Goal: Transaction & Acquisition: Purchase product/service

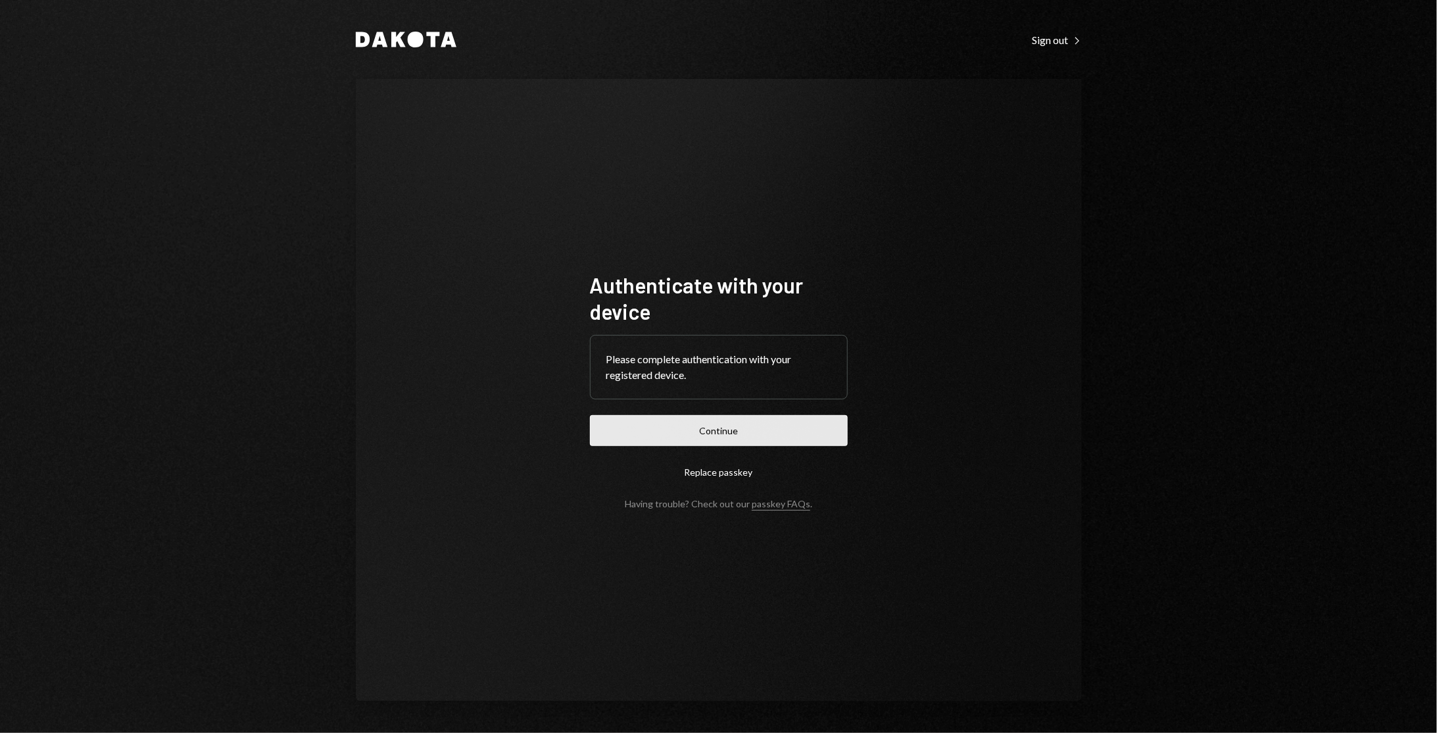
click at [751, 419] on button "Continue" at bounding box center [719, 430] width 258 height 31
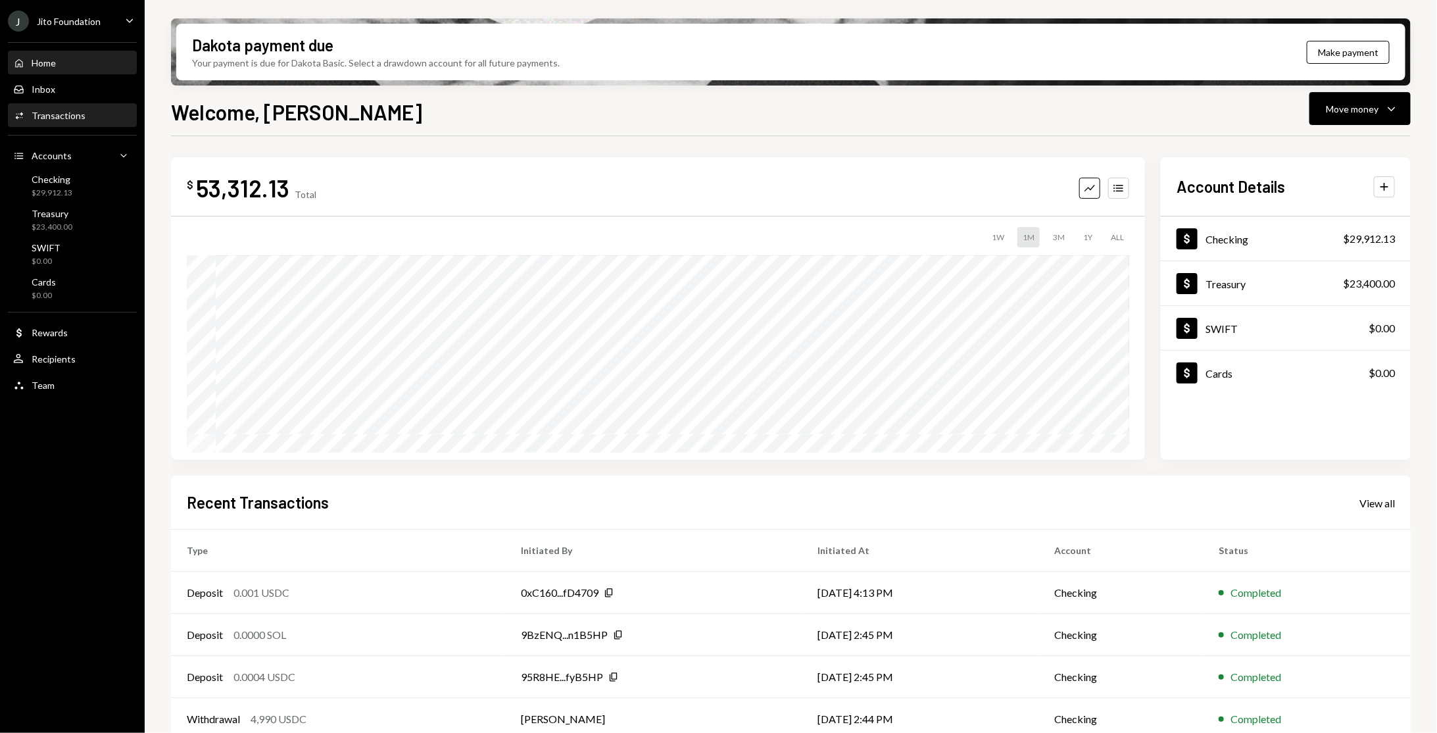
click at [78, 111] on div "Transactions" at bounding box center [59, 115] width 54 height 11
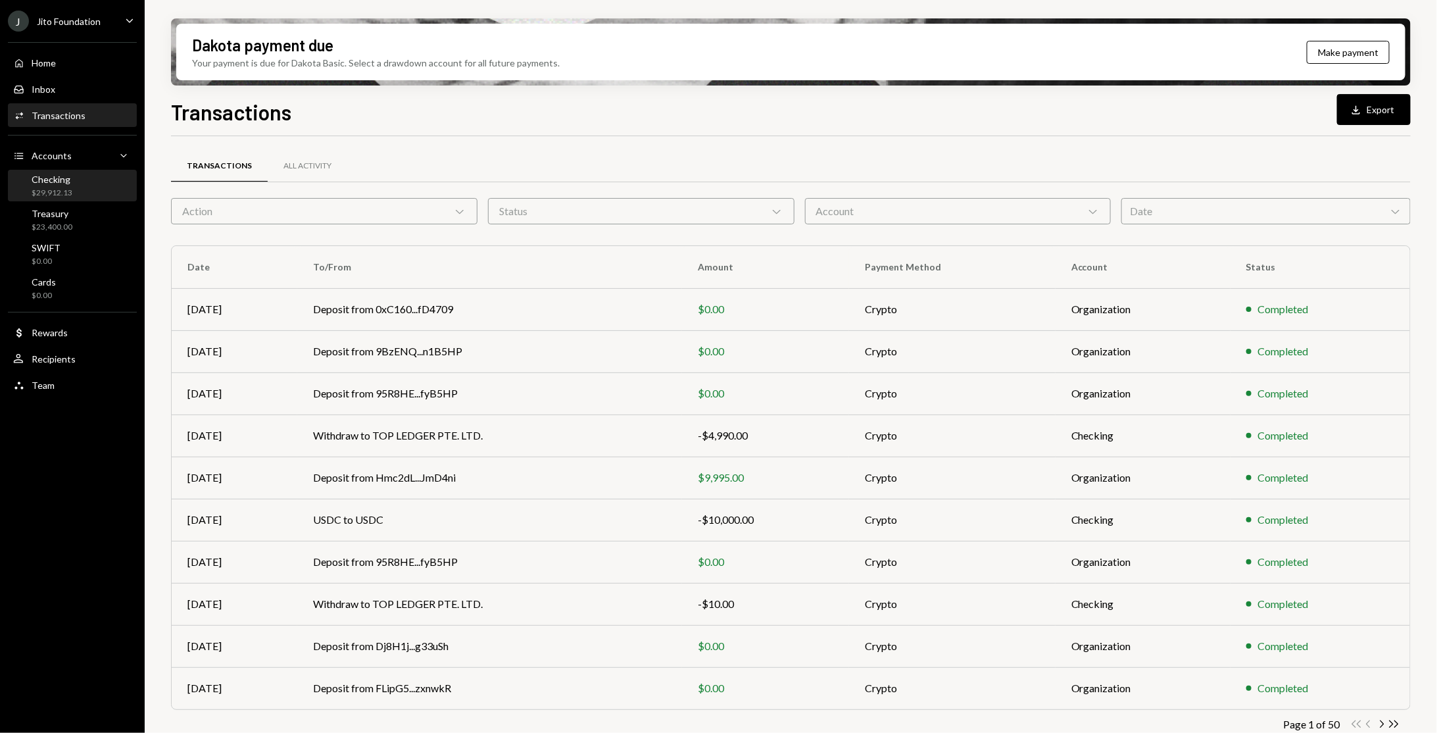
click at [89, 190] on div "Checking $29,912.13" at bounding box center [72, 186] width 118 height 25
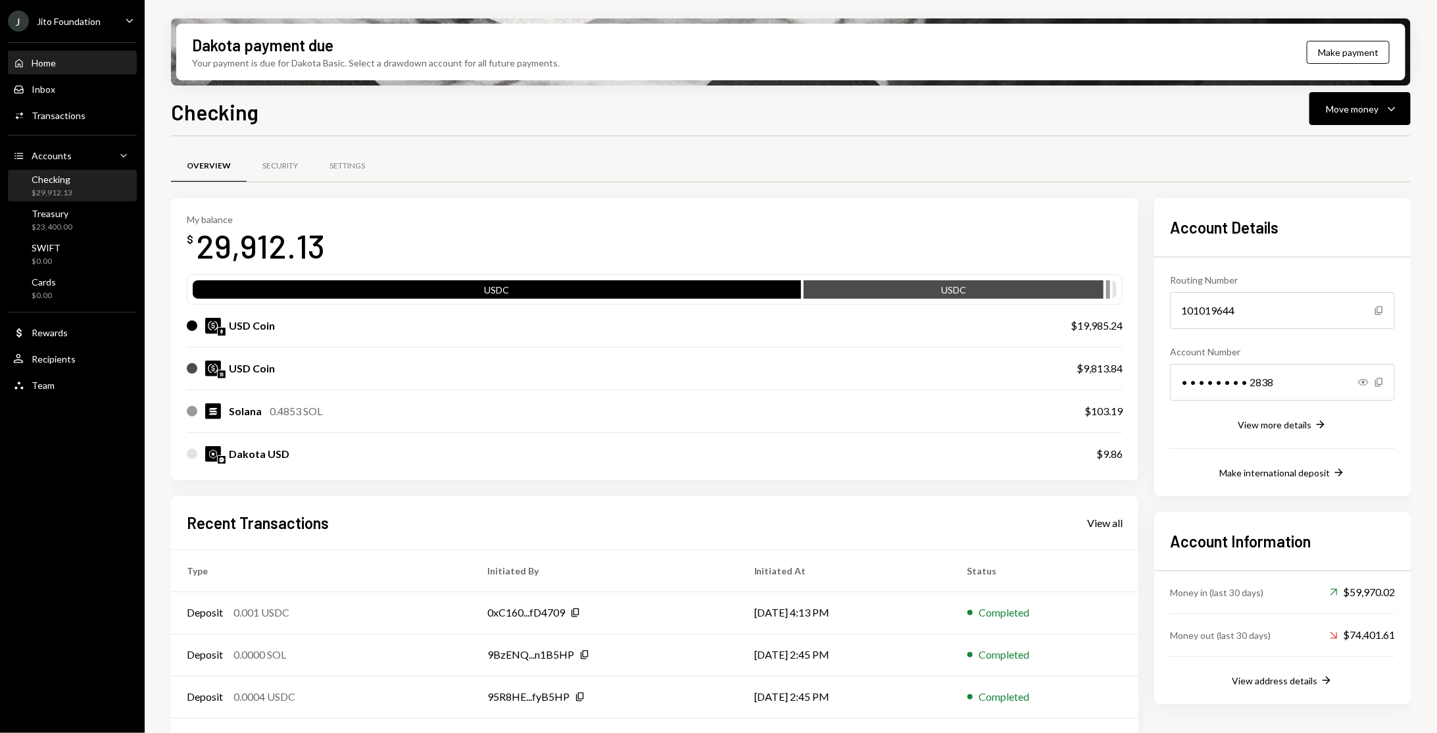
click at [70, 68] on div "Home Home" at bounding box center [72, 63] width 118 height 12
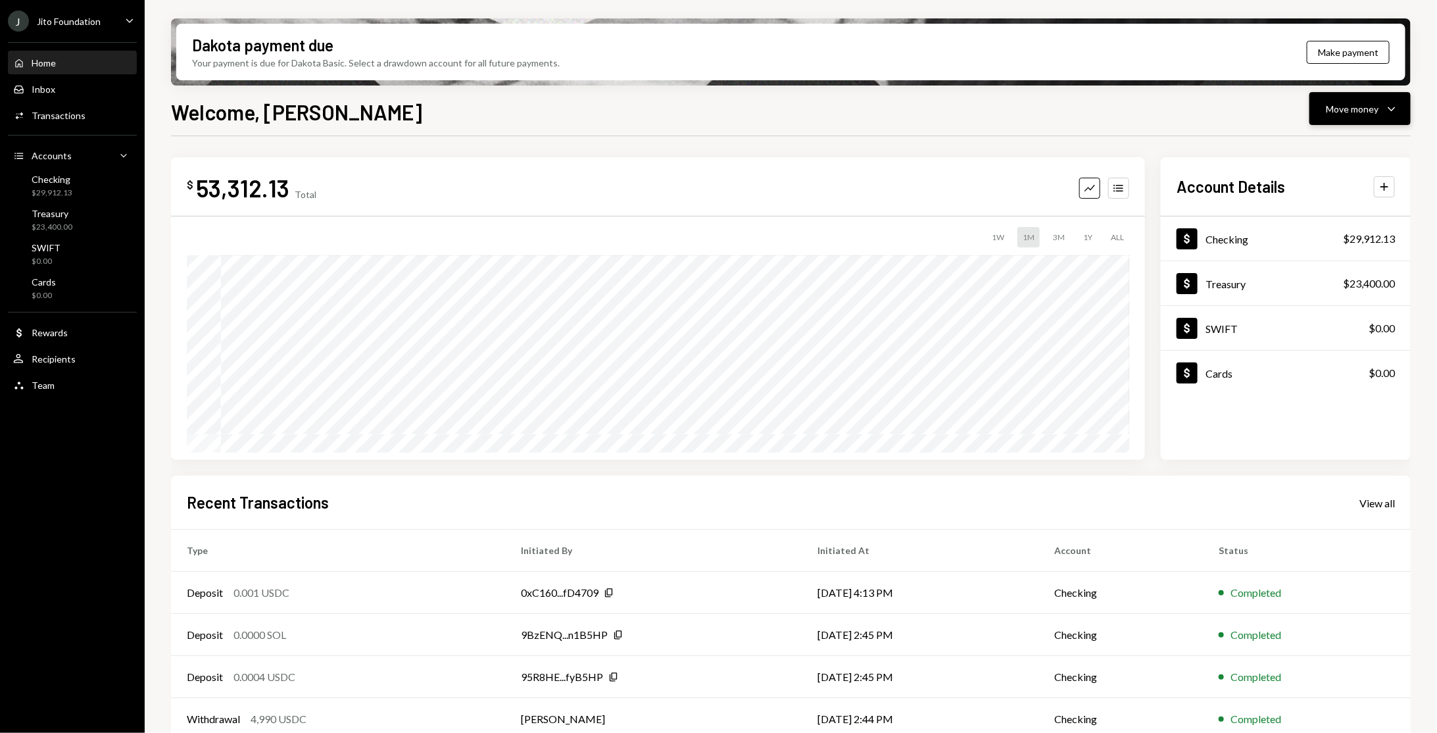
click at [1402, 107] on button "Move money Caret Down" at bounding box center [1360, 108] width 101 height 33
click at [1342, 141] on div "Send" at bounding box center [1350, 148] width 96 height 14
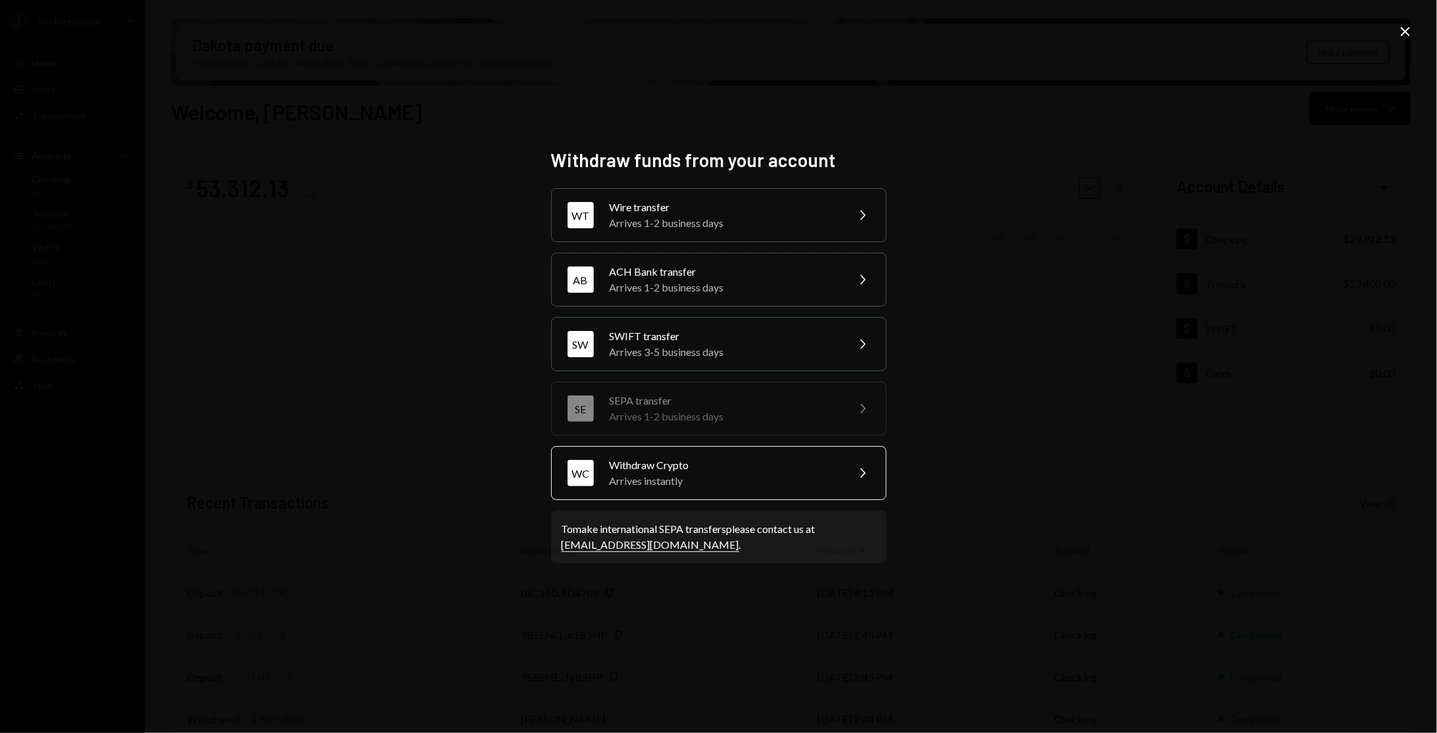
click at [682, 458] on div "Withdraw Crypto" at bounding box center [724, 465] width 229 height 16
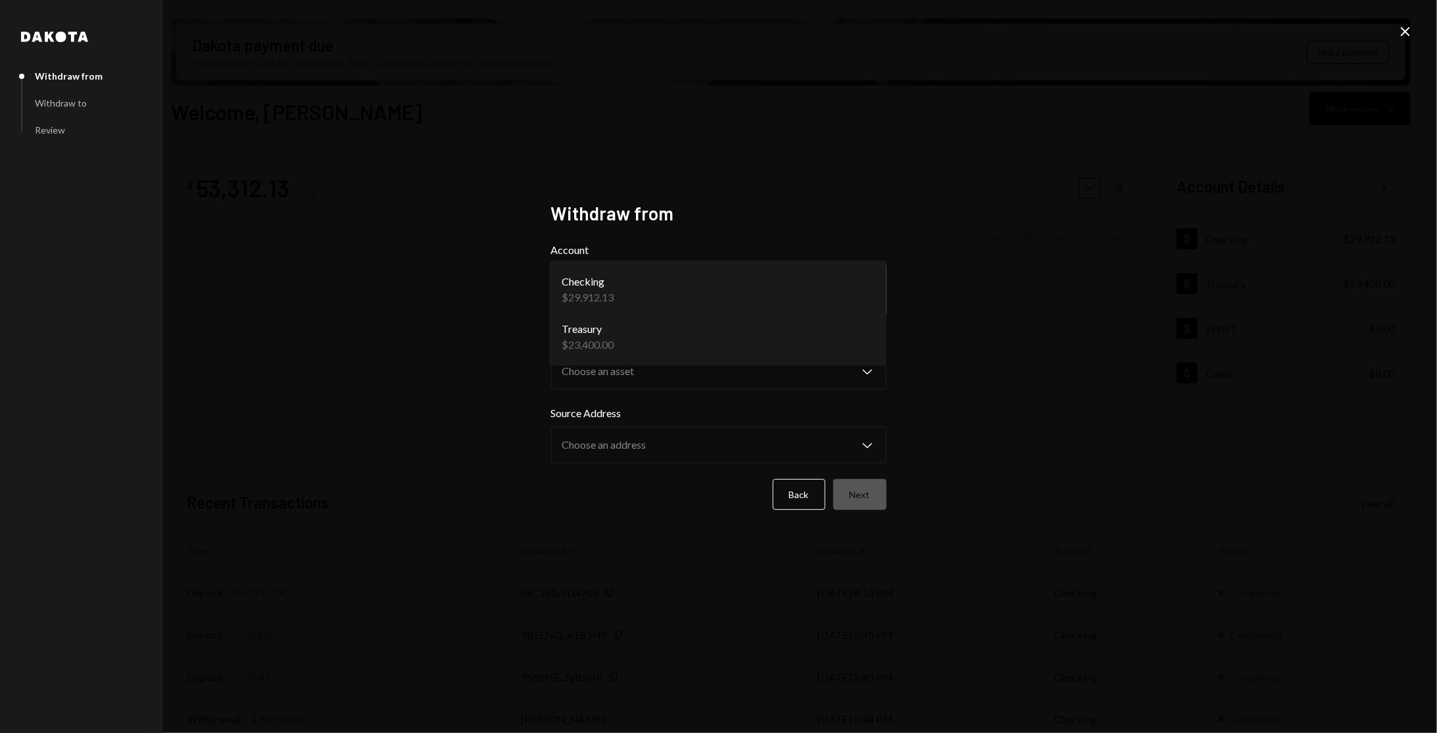
click at [768, 298] on body "J Jito Foundation Caret Down Home Home Inbox Inbox Activities Transactions Acco…" at bounding box center [718, 366] width 1437 height 733
click at [1401, 29] on icon "Close" at bounding box center [1406, 32] width 16 height 16
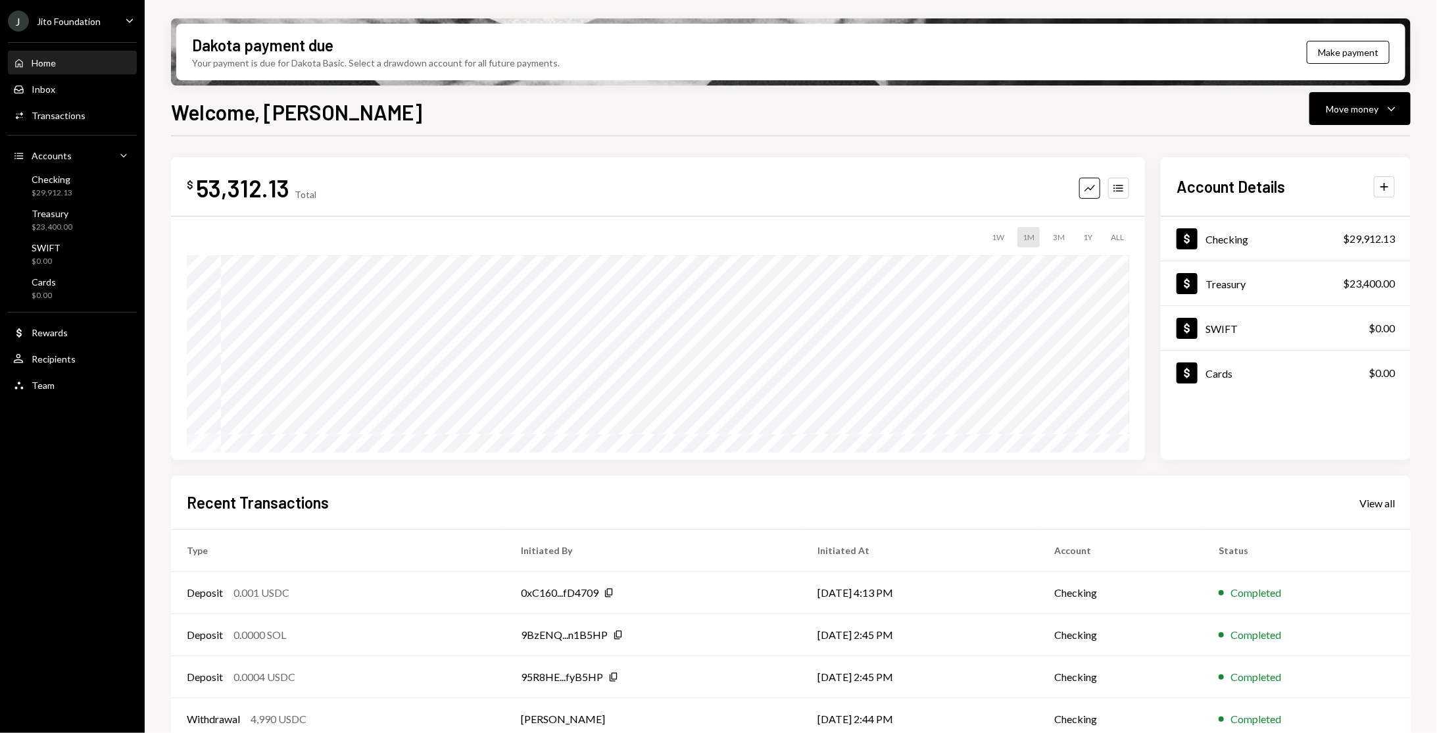
scroll to position [59, 0]
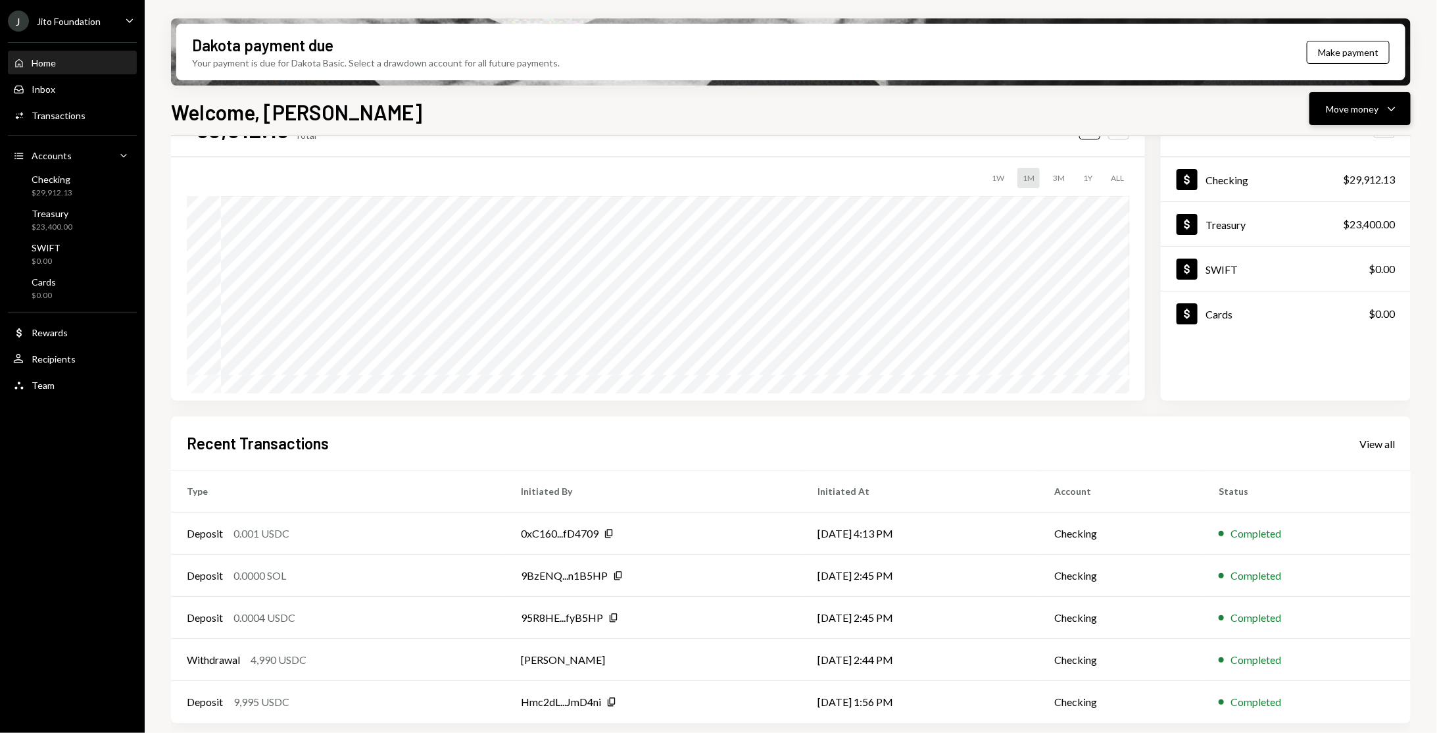
click at [1397, 109] on icon "Caret Down" at bounding box center [1392, 109] width 16 height 16
click at [1355, 125] on div "Welcome, Stephanie Move money Caret Down $ 53,312.13 Total Graph Accounts 1W 1M…" at bounding box center [791, 453] width 1240 height 714
click at [1391, 114] on icon "Caret Down" at bounding box center [1392, 109] width 16 height 16
click at [1364, 149] on div "Send" at bounding box center [1350, 148] width 96 height 14
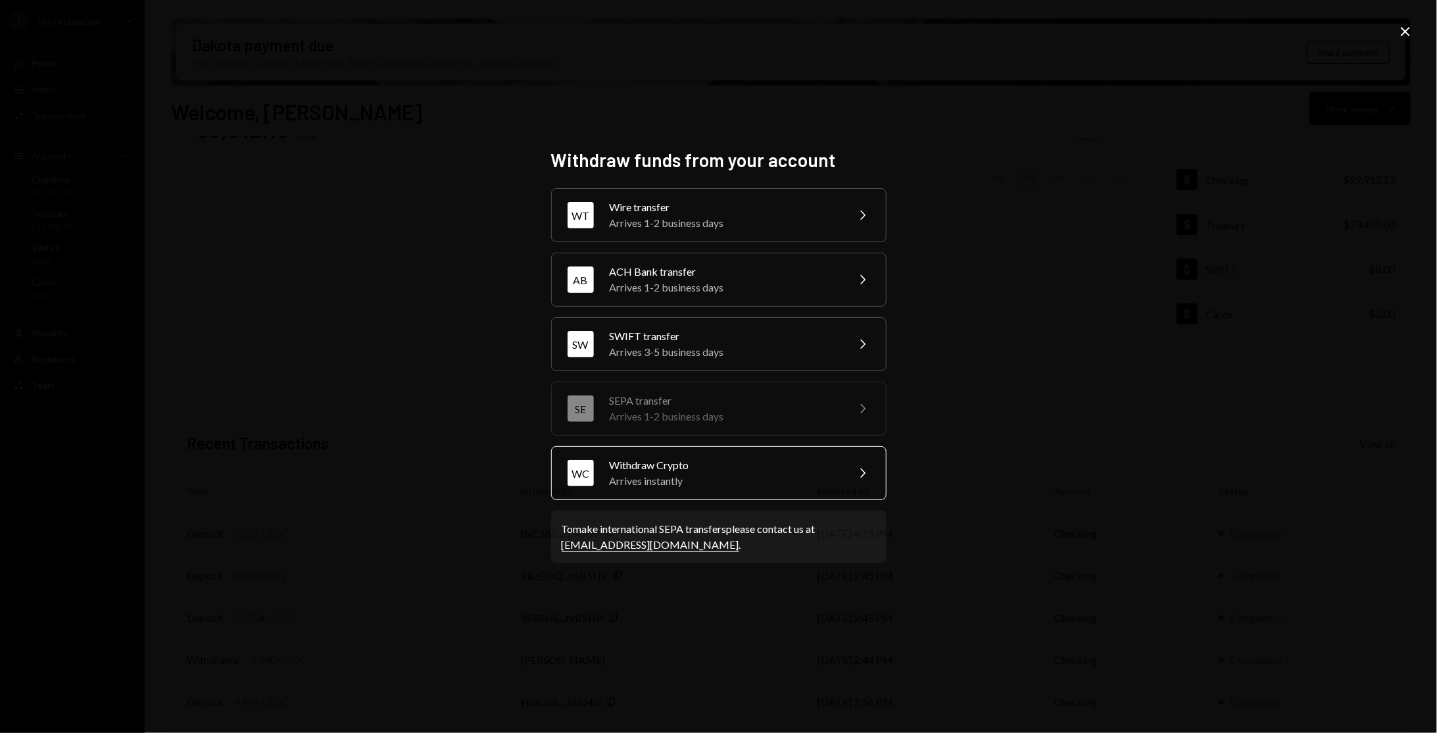
click at [701, 483] on div "Arrives instantly" at bounding box center [724, 481] width 229 height 16
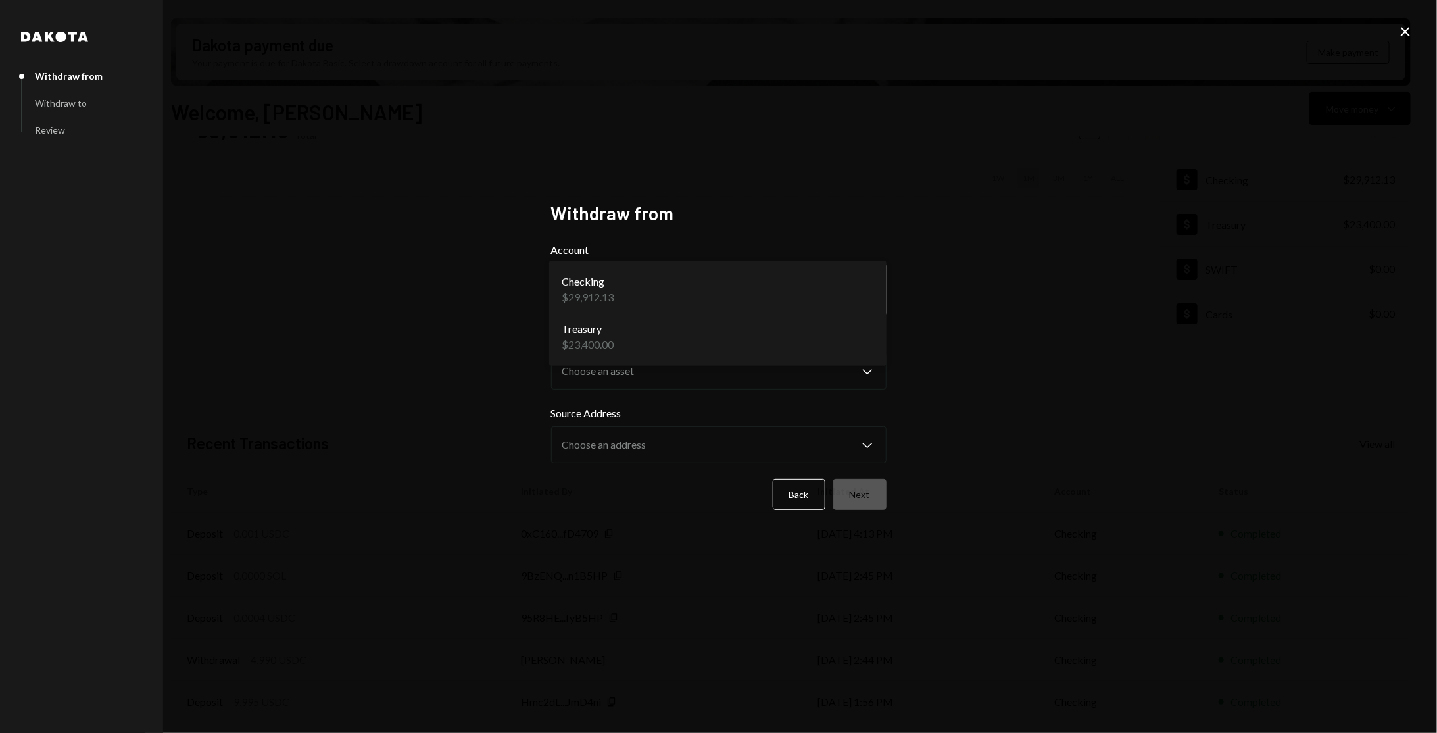
click at [663, 293] on body "J Jito Foundation Caret Down Home Home Inbox Inbox Activities Transactions Acco…" at bounding box center [718, 366] width 1437 height 733
select select "**********"
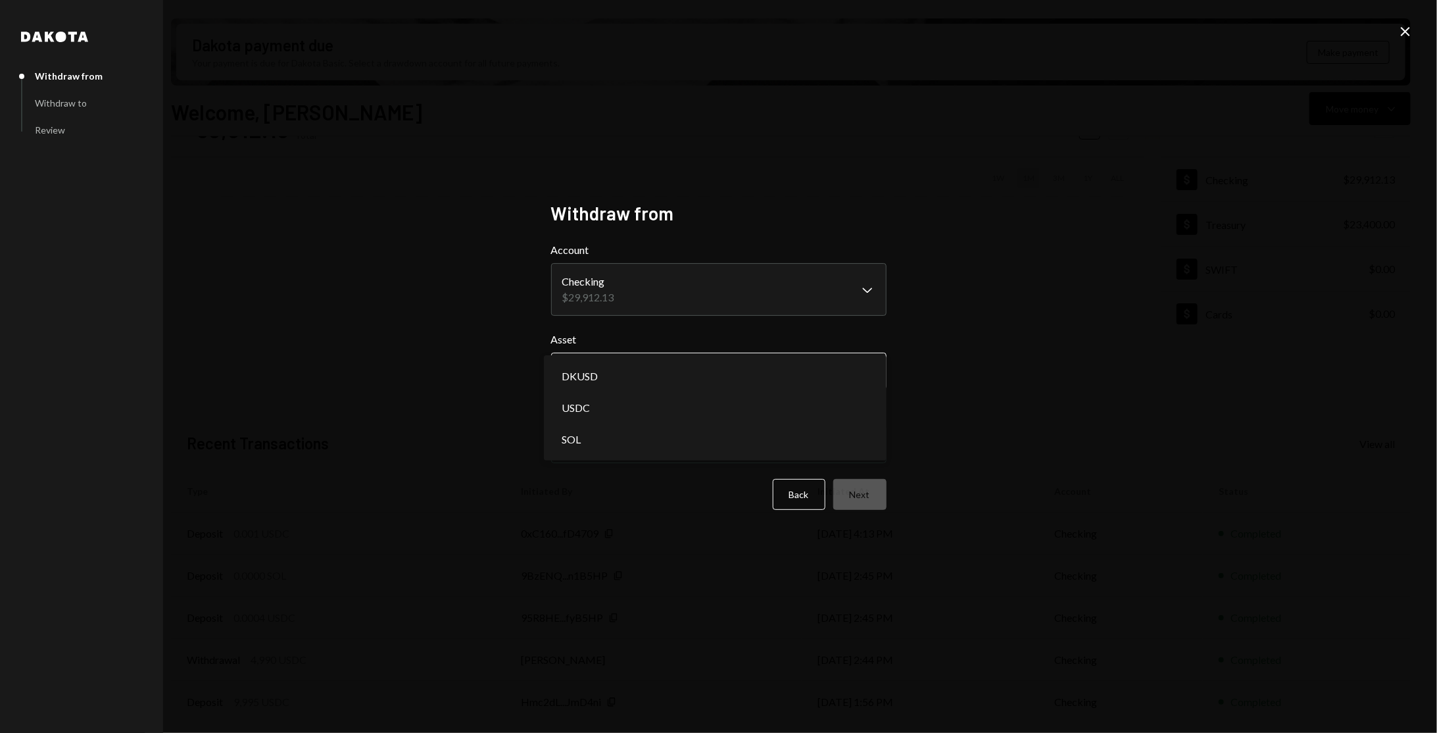
click at [656, 362] on body "J Jito Foundation Caret Down Home Home Inbox Inbox Activities Transactions Acco…" at bounding box center [718, 366] width 1437 height 733
select select "****"
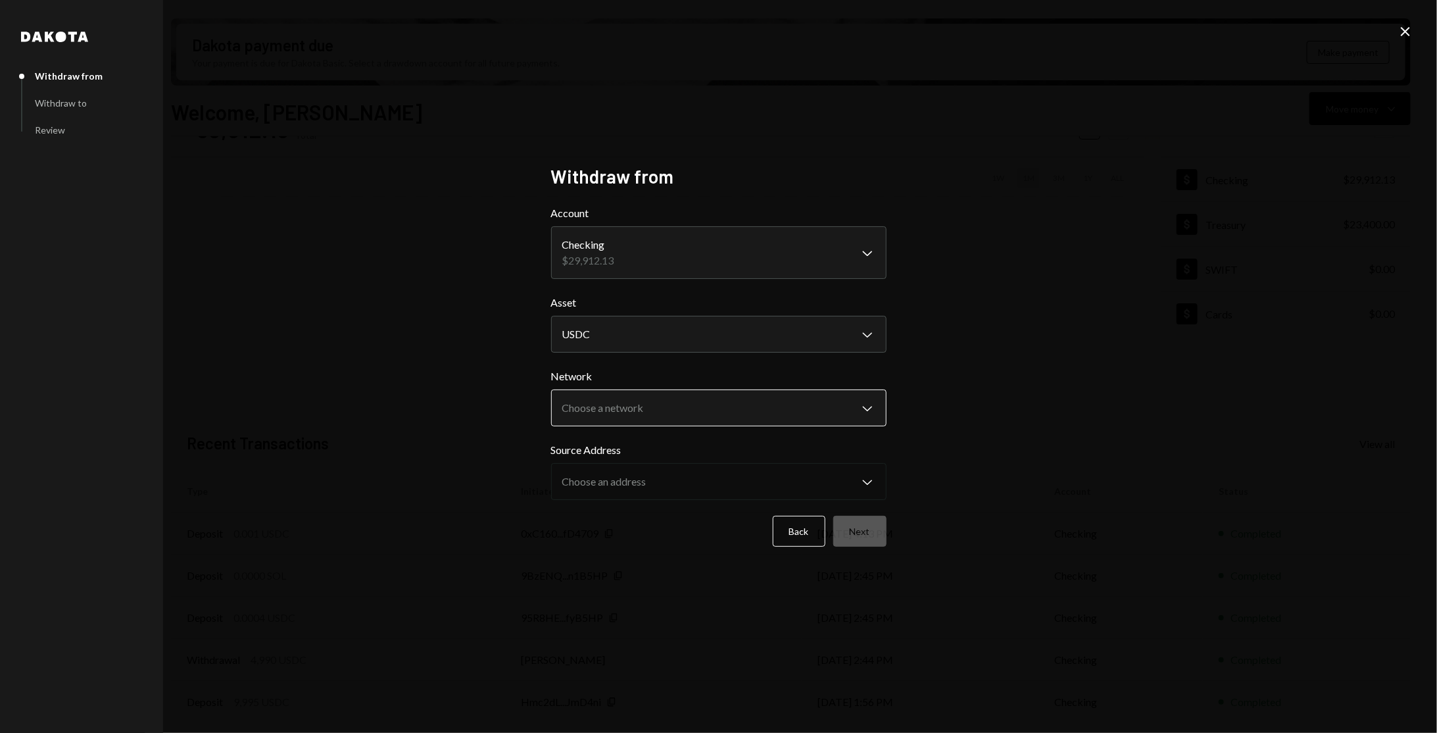
click at [700, 409] on body "J Jito Foundation Caret Down Home Home Inbox Inbox Activities Transactions Acco…" at bounding box center [718, 366] width 1437 height 733
select select "**********"
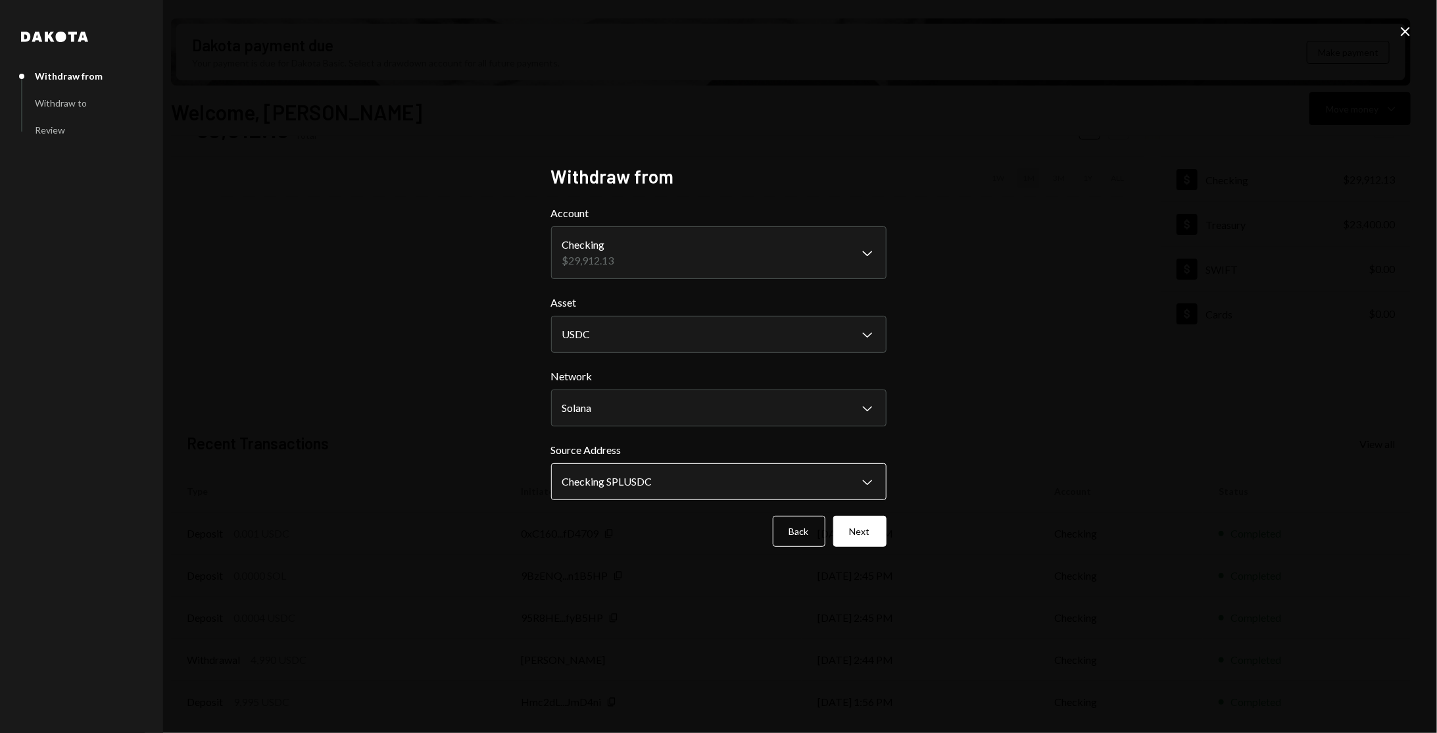
click at [679, 483] on body "J Jito Foundation Caret Down Home Home Inbox Inbox Activities Transactions Acco…" at bounding box center [718, 366] width 1437 height 733
click at [816, 466] on body "J Jito Foundation Caret Down Home Home Inbox Inbox Activities Transactions Acco…" at bounding box center [718, 366] width 1437 height 733
click at [765, 397] on body "J Jito Foundation Caret Down Home Home Inbox Inbox Activities Transactions Acco…" at bounding box center [718, 366] width 1437 height 733
click at [765, 362] on form "**********" at bounding box center [718, 375] width 335 height 341
click at [1408, 35] on icon "Close" at bounding box center [1406, 32] width 16 height 16
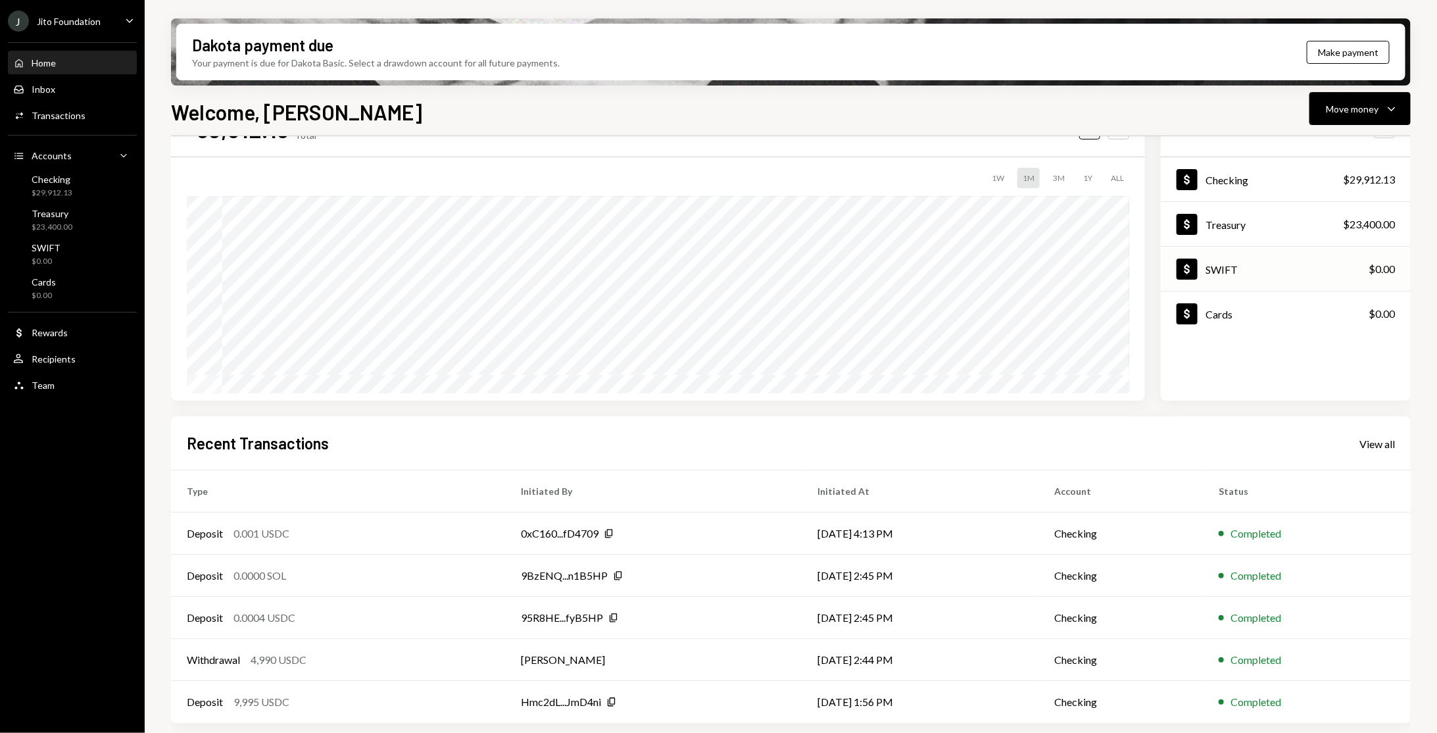
scroll to position [0, 0]
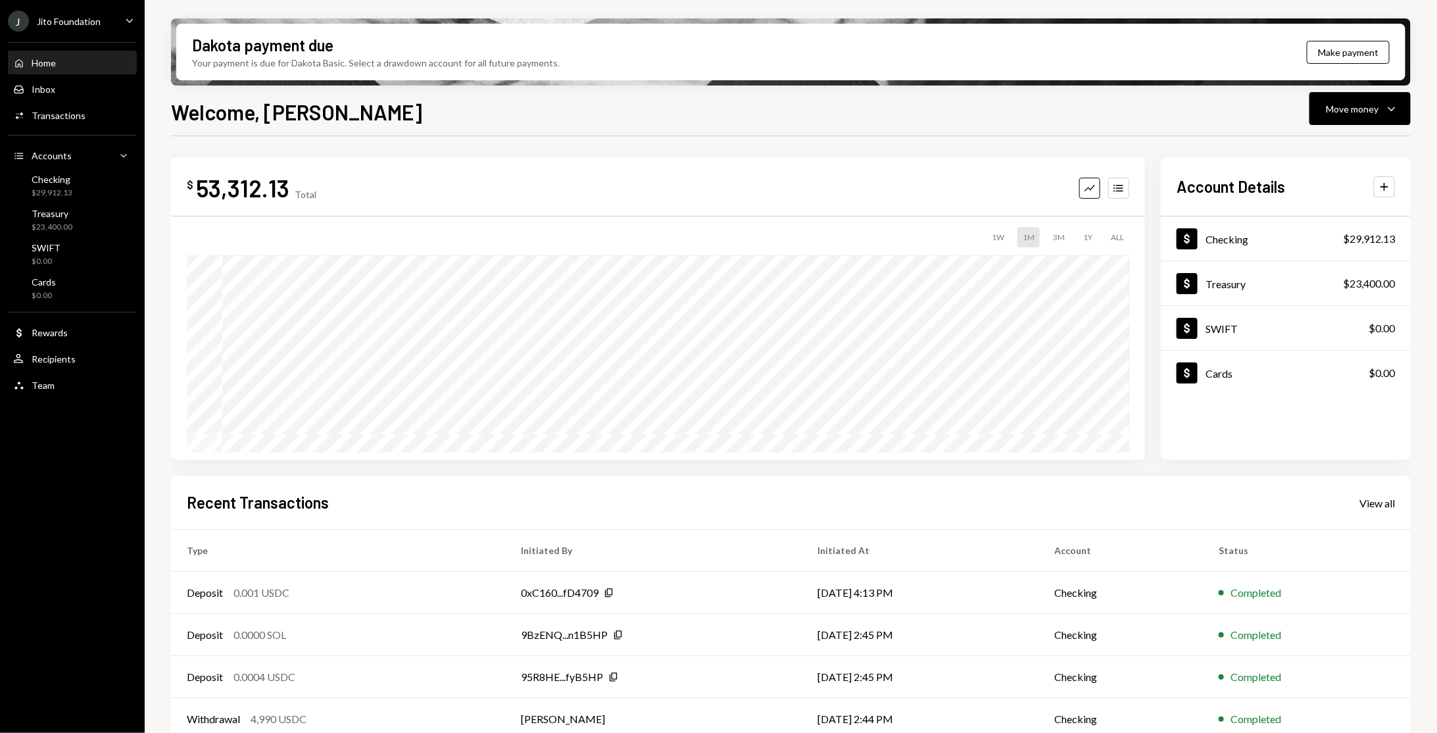
click at [1115, 198] on div "$ 53,312.13 Total Graph Accounts" at bounding box center [658, 188] width 943 height 30
click at [1118, 184] on icon "Accounts" at bounding box center [1118, 188] width 13 height 13
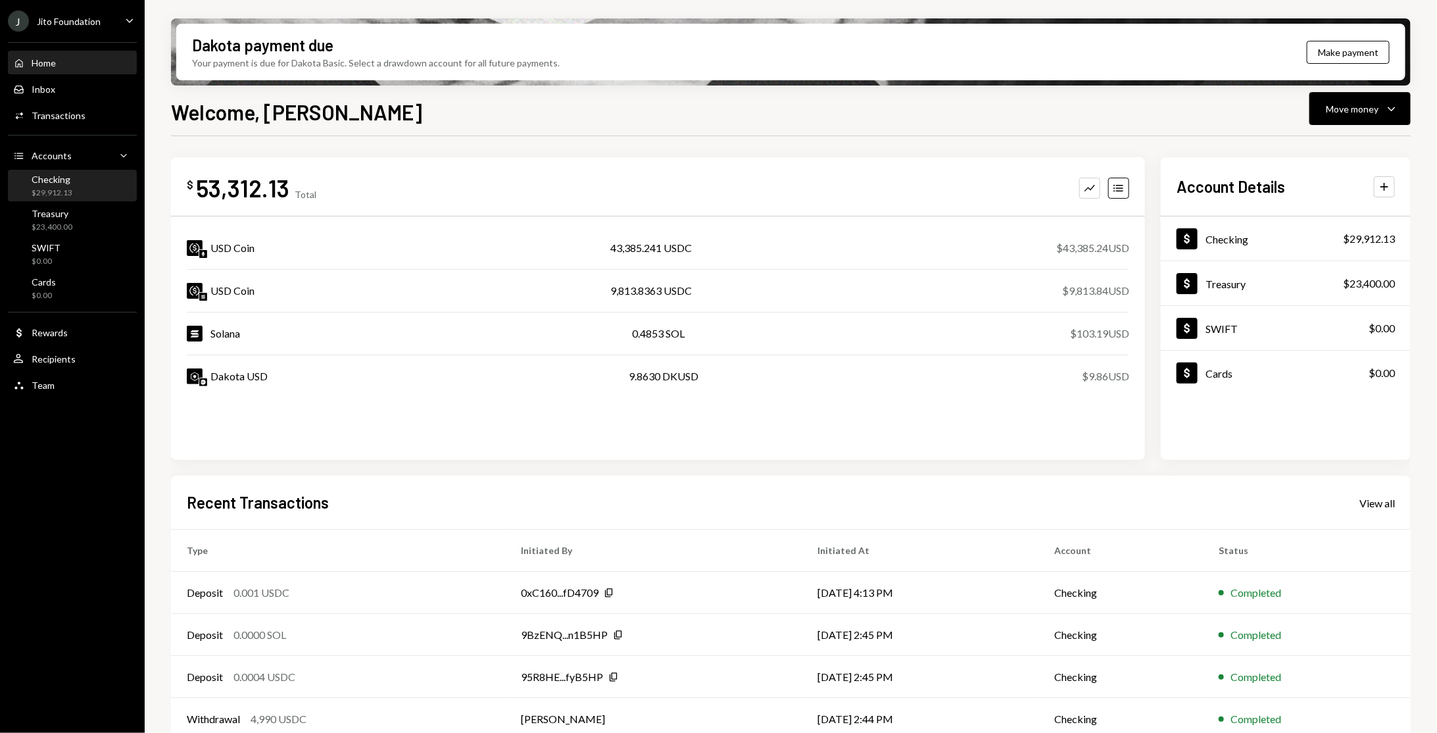
click at [62, 183] on div "Checking" at bounding box center [52, 179] width 41 height 11
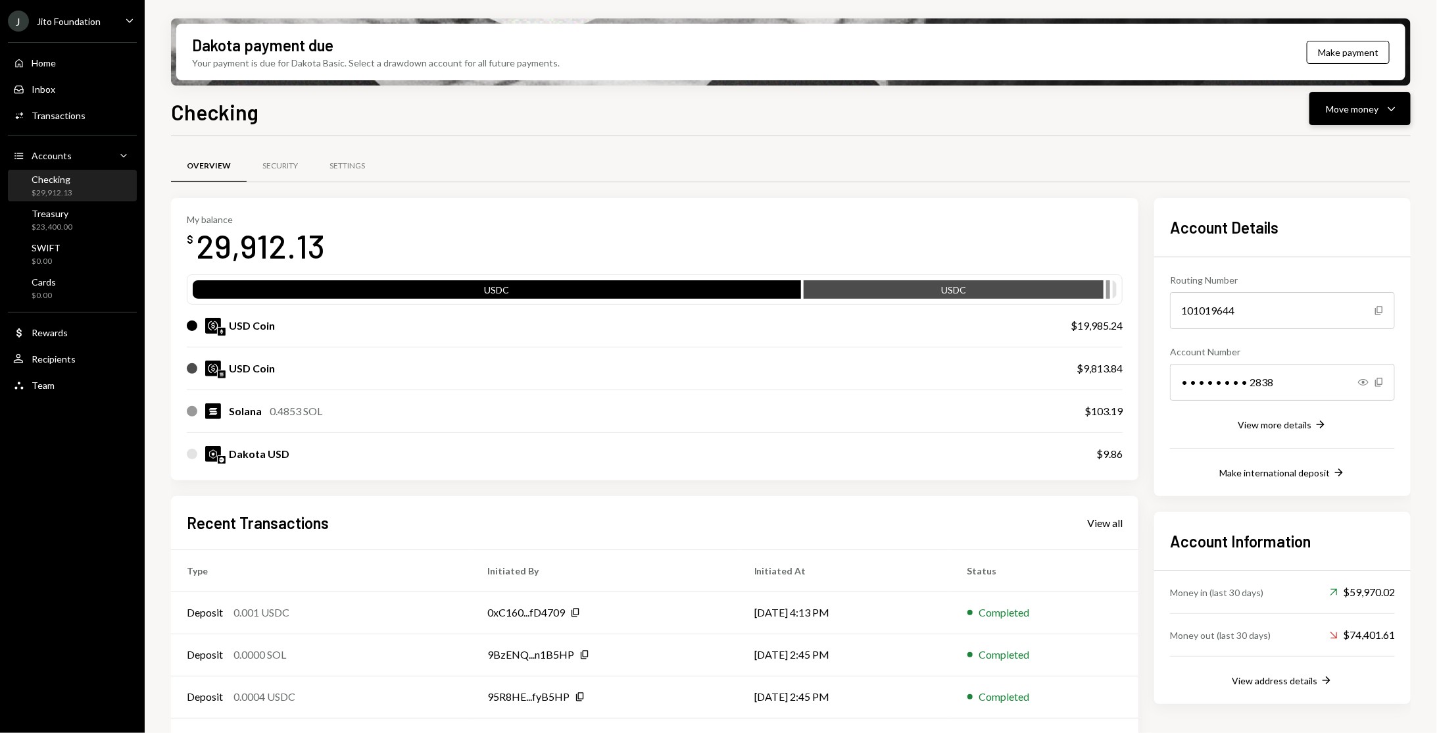
click at [1398, 102] on icon "Caret Down" at bounding box center [1392, 109] width 16 height 16
click at [1331, 143] on div "Send" at bounding box center [1350, 148] width 96 height 14
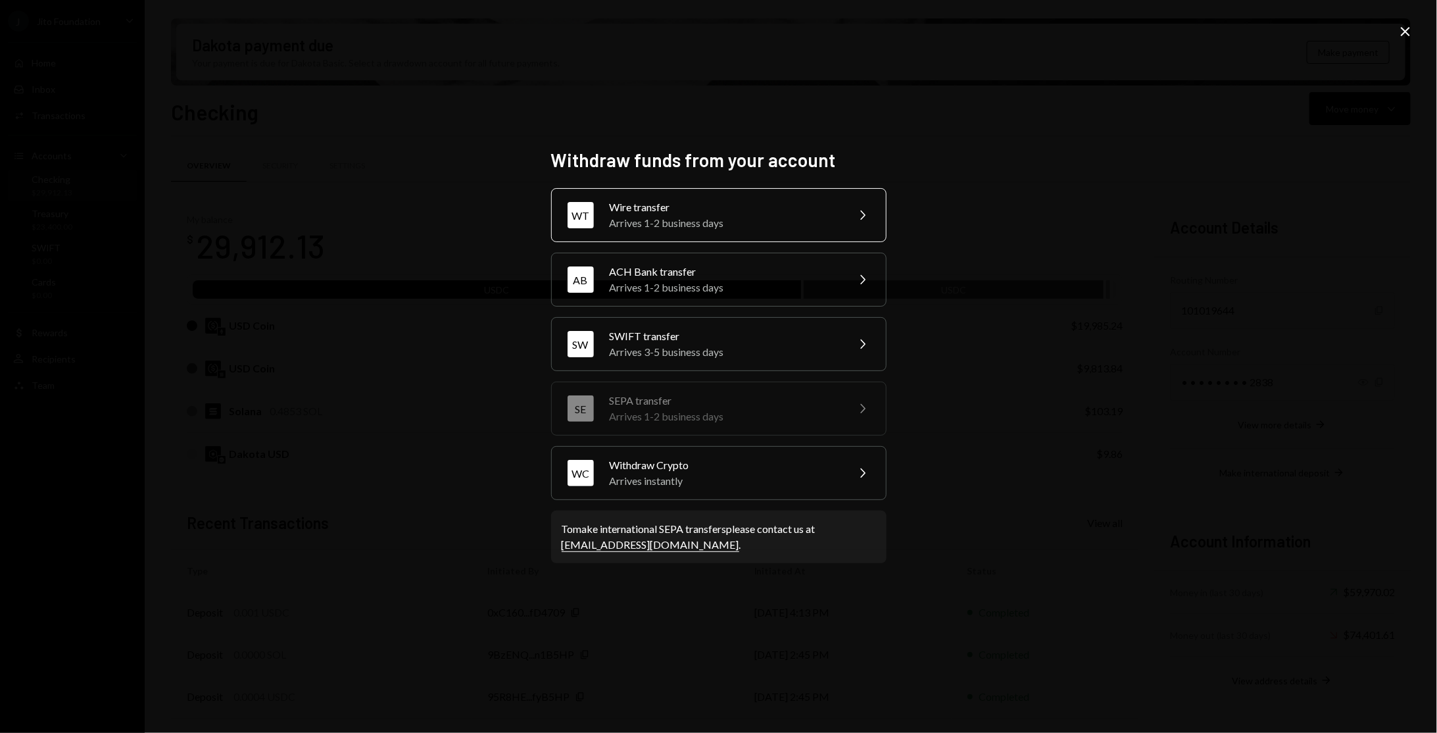
click at [769, 218] on div "Arrives 1-2 business days" at bounding box center [724, 223] width 229 height 16
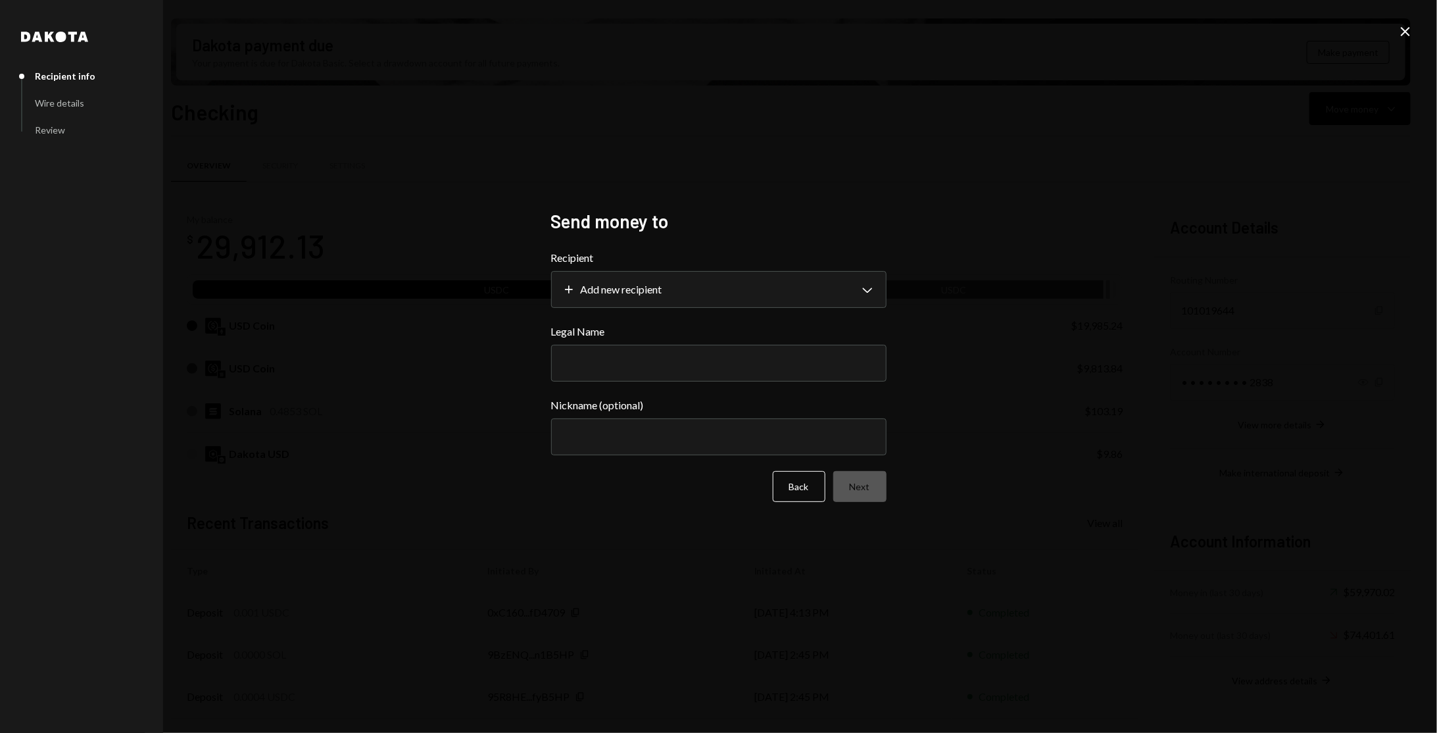
click at [1400, 29] on icon "Close" at bounding box center [1406, 32] width 16 height 16
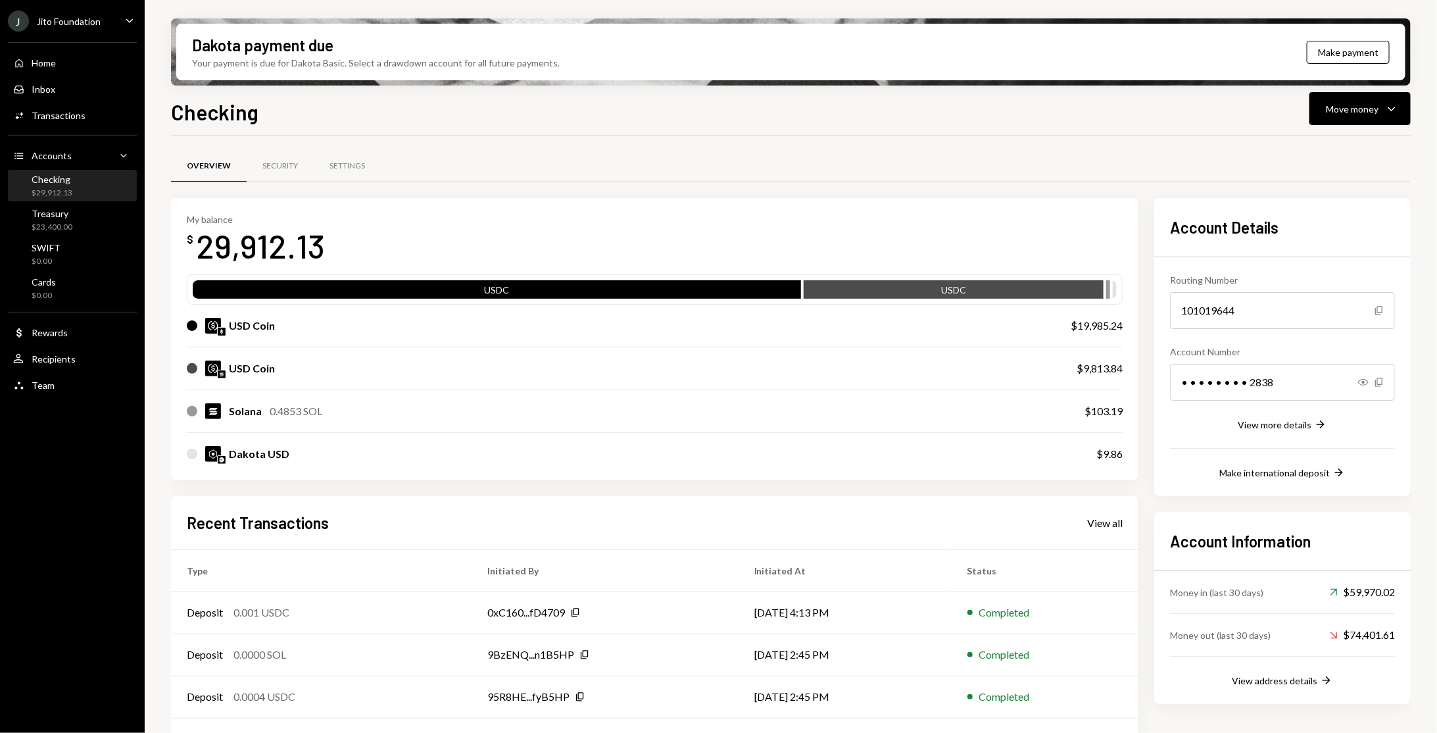
click at [1395, 128] on div "Checking Move money Caret Down Overview Security Settings My balance $ 29,912.1…" at bounding box center [791, 453] width 1240 height 714
click at [1396, 105] on icon "Caret Down" at bounding box center [1392, 109] width 16 height 16
click at [1341, 146] on div "Send" at bounding box center [1350, 148] width 96 height 14
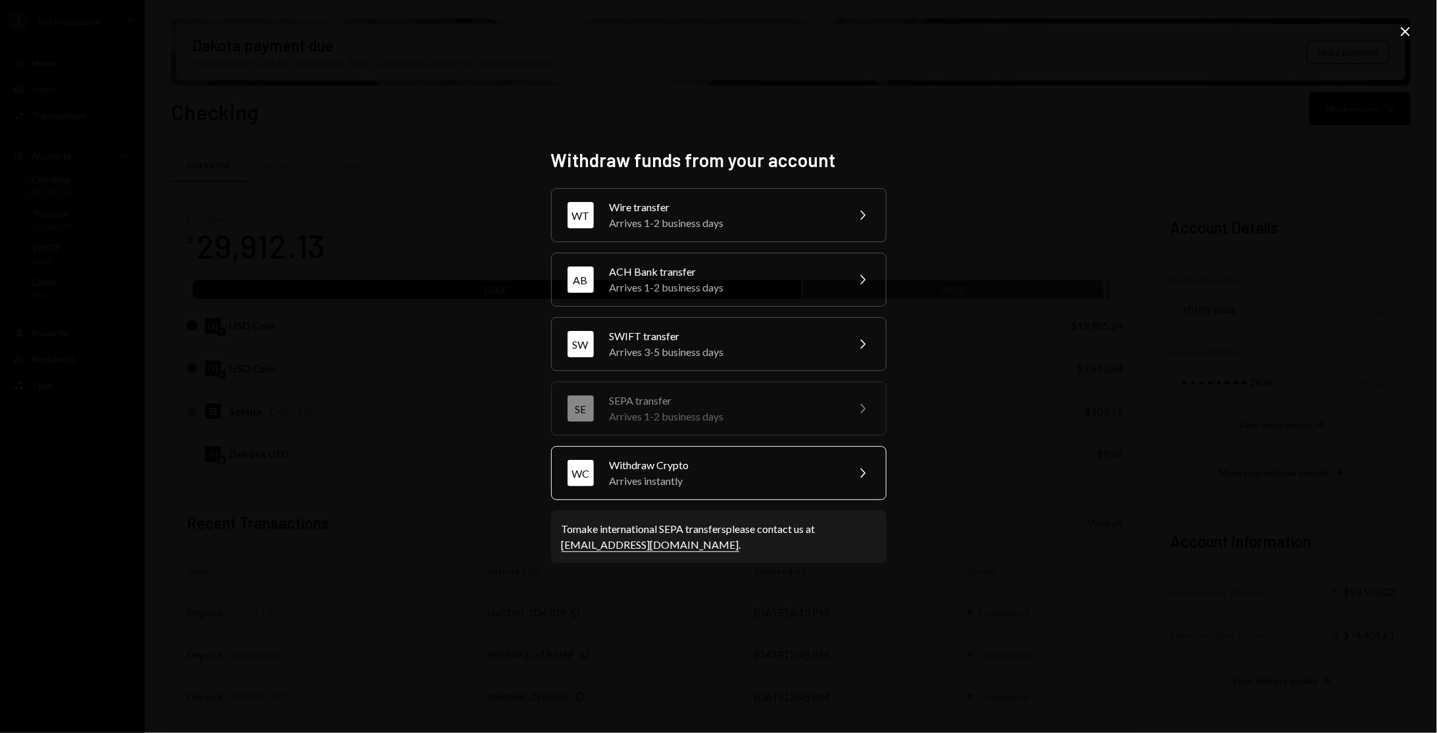
click at [731, 457] on div "Withdraw Crypto" at bounding box center [724, 465] width 229 height 16
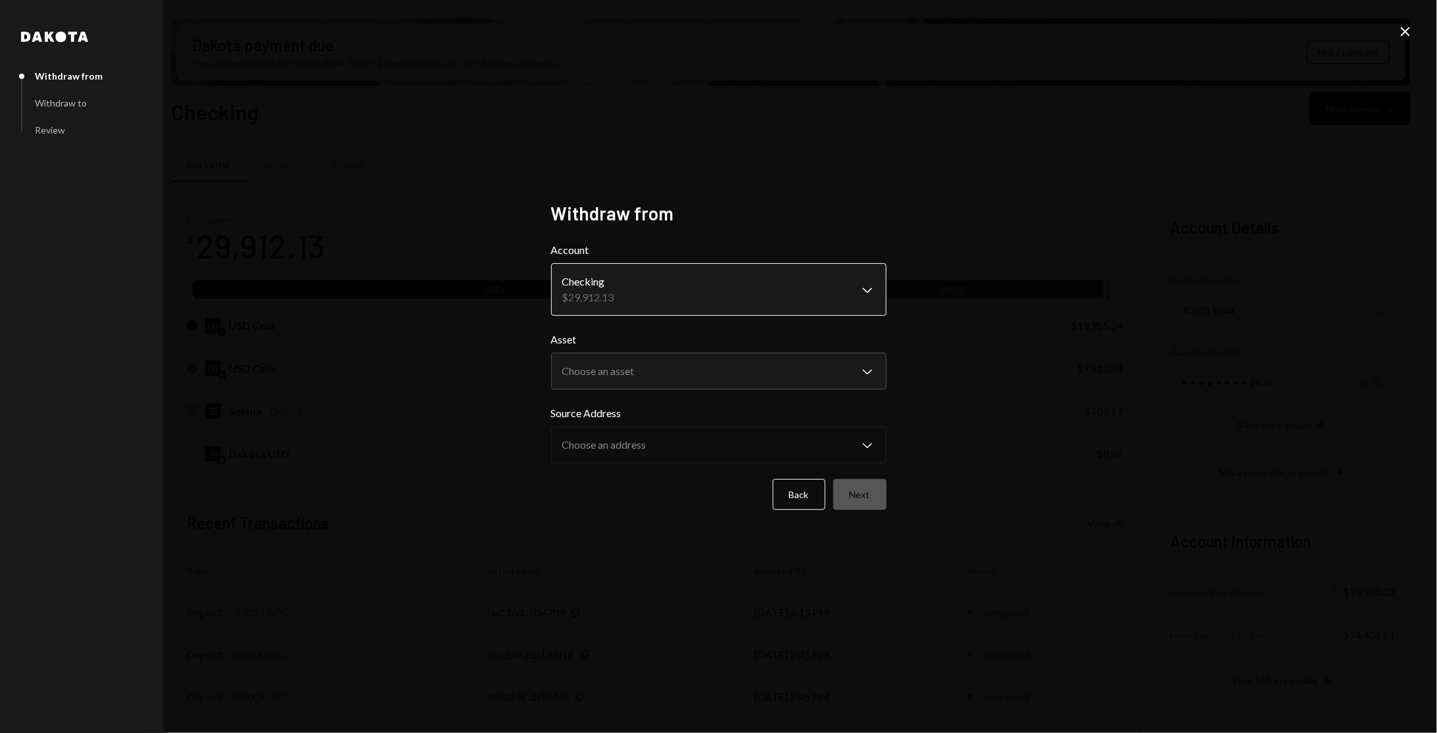
click at [718, 271] on body "J Jito Foundation Caret Down Home Home Inbox Inbox Activities Transactions Acco…" at bounding box center [718, 366] width 1437 height 733
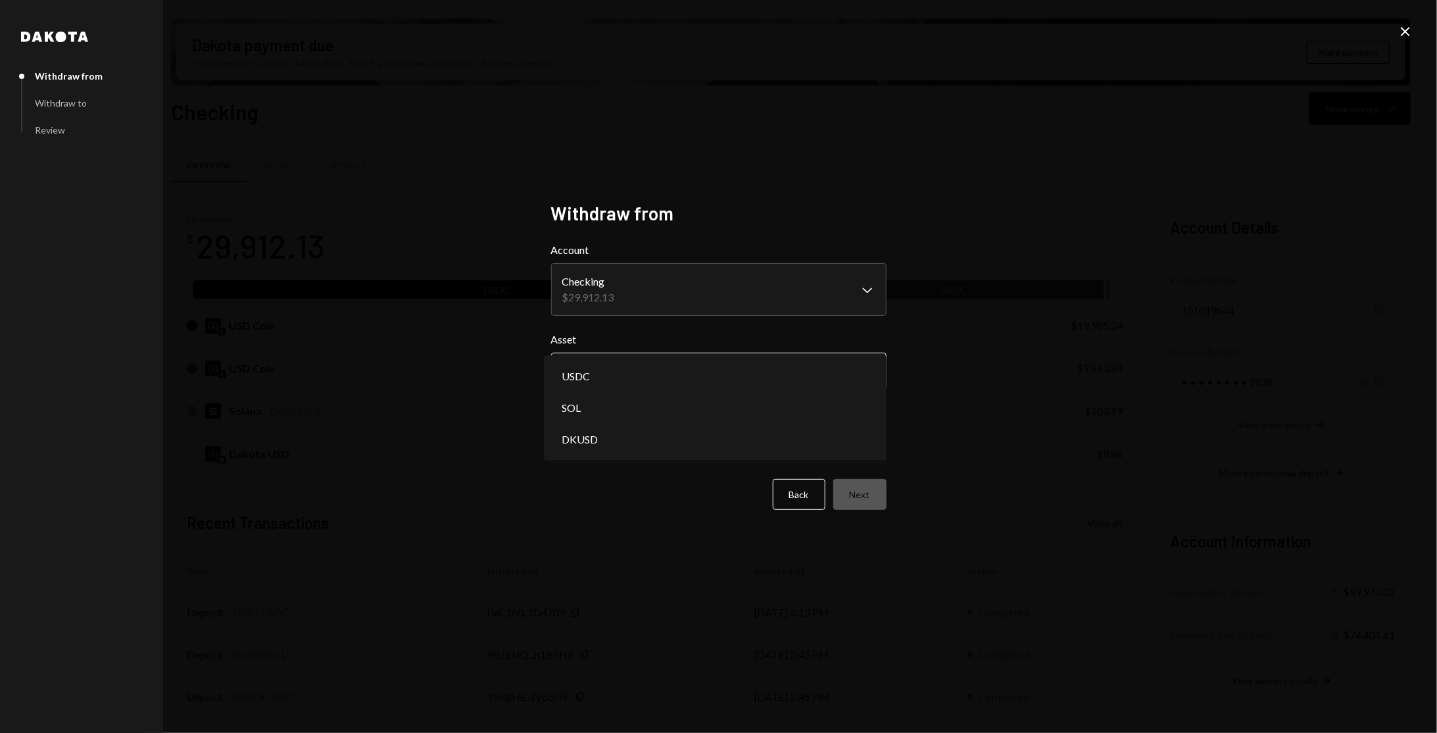
click at [699, 372] on body "J Jito Foundation Caret Down Home Home Inbox Inbox Activities Transactions Acco…" at bounding box center [718, 366] width 1437 height 733
select select "****"
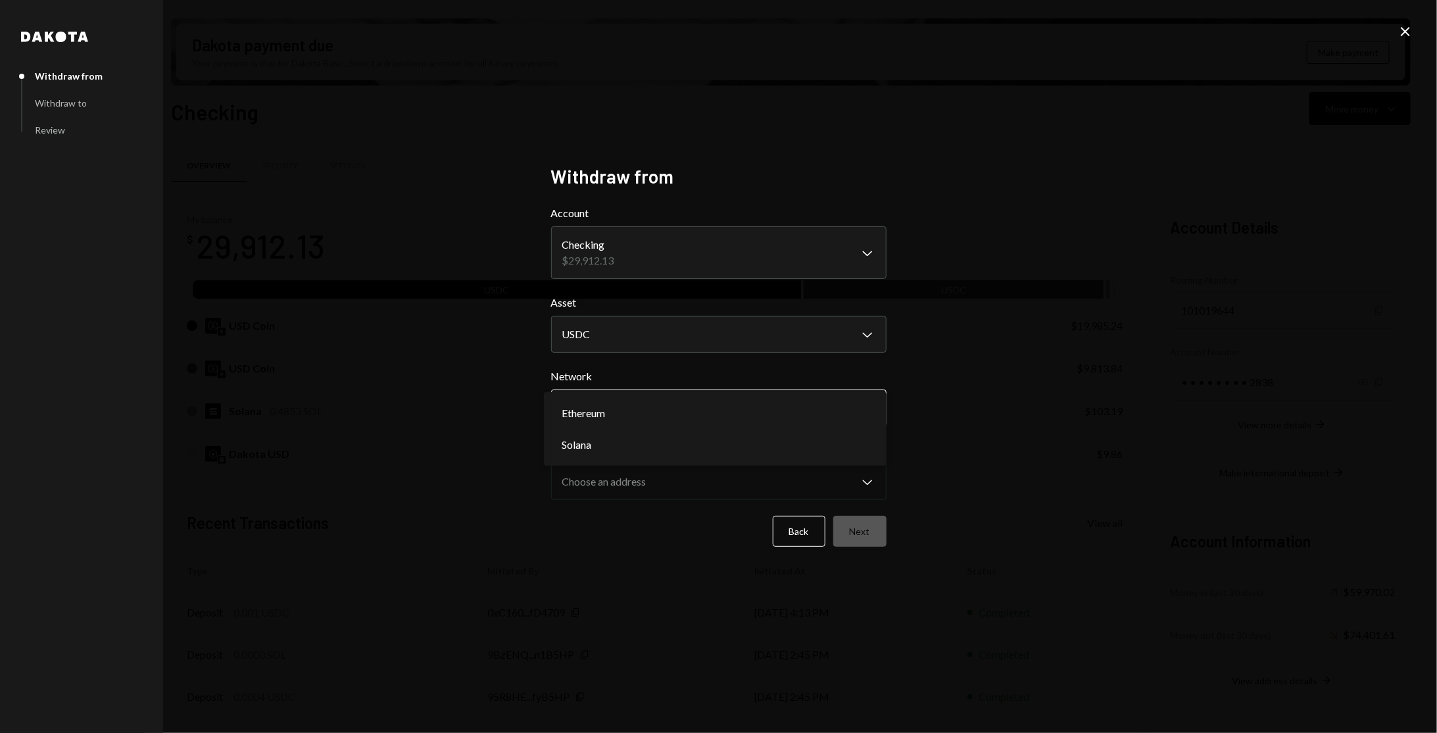
click at [716, 418] on body "J Jito Foundation Caret Down Home Home Inbox Inbox Activities Transactions Acco…" at bounding box center [718, 366] width 1437 height 733
select select "**********"
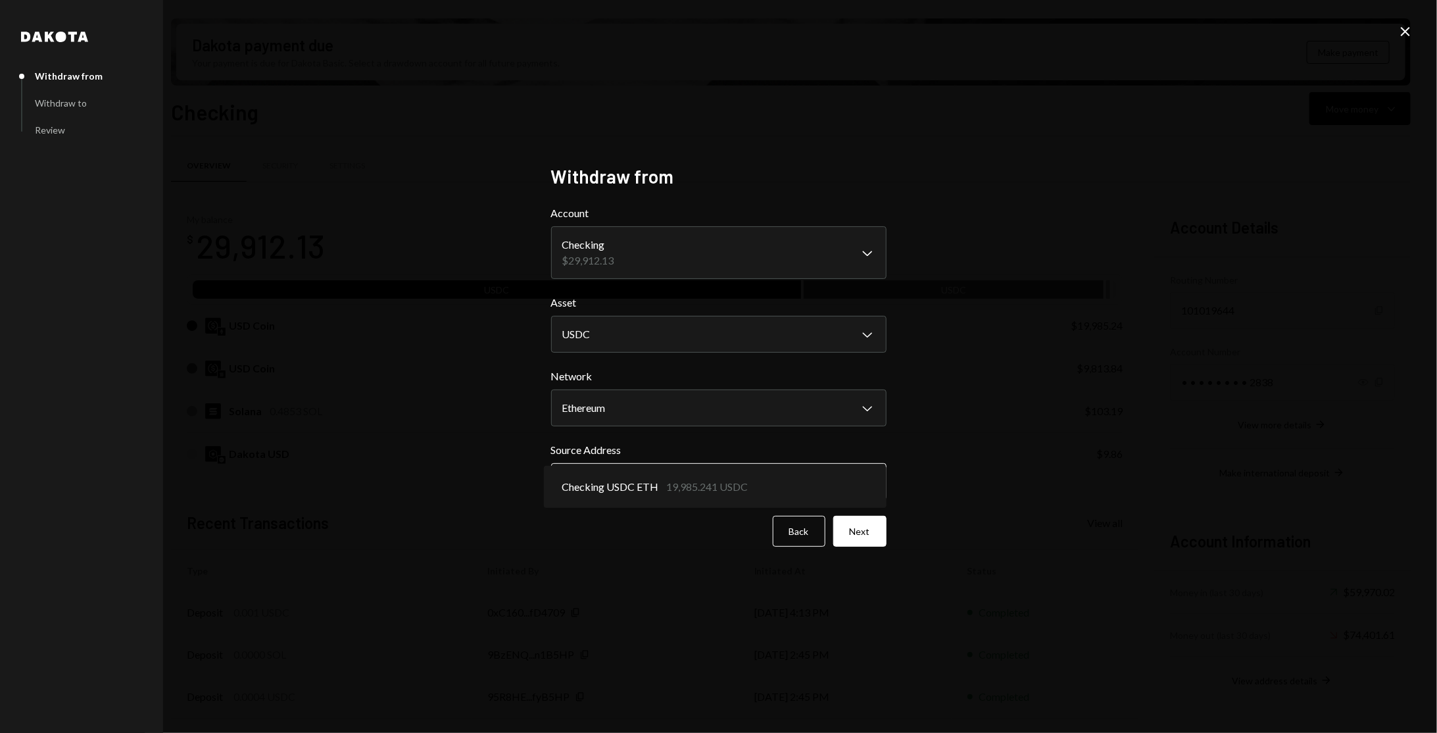
click at [700, 491] on body "J Jito Foundation Caret Down Home Home Inbox Inbox Activities Transactions Acco…" at bounding box center [718, 366] width 1437 height 733
click at [770, 234] on body "J Jito Foundation Caret Down Home Home Inbox Inbox Activities Transactions Acco…" at bounding box center [718, 366] width 1437 height 733
click at [1403, 35] on icon "Close" at bounding box center [1406, 32] width 16 height 16
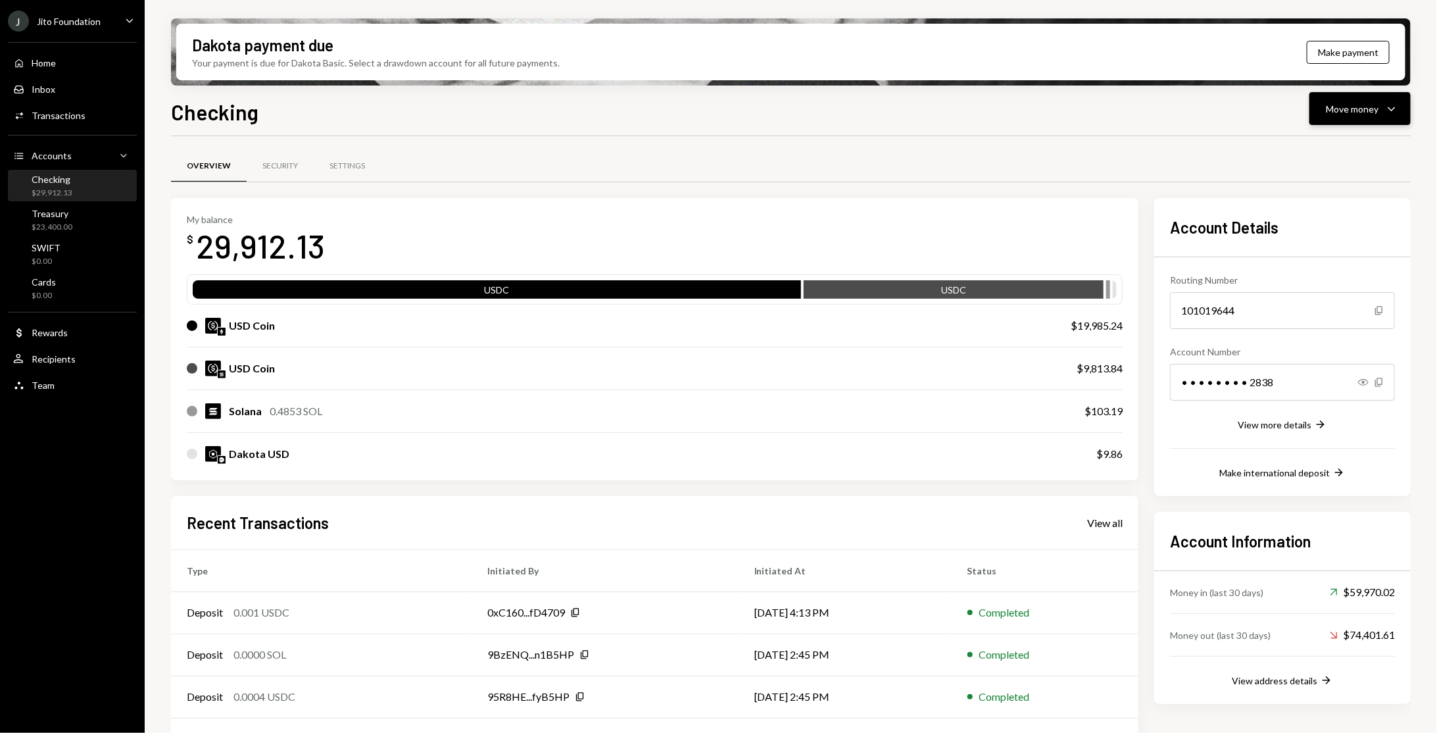
click at [1400, 116] on icon "Caret Down" at bounding box center [1392, 109] width 16 height 16
click at [1322, 248] on div "Swap stablecoins" at bounding box center [1350, 248] width 96 height 14
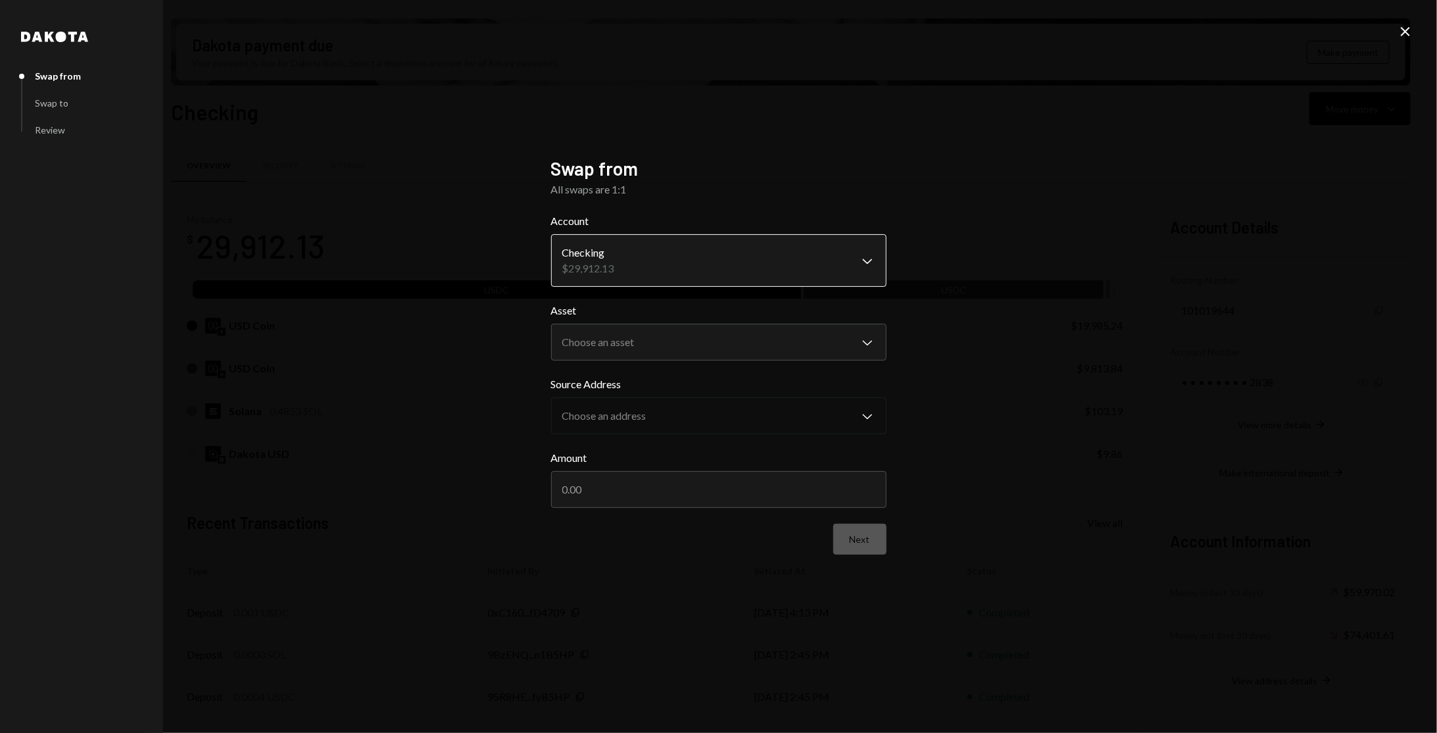
click at [801, 258] on body "J Jito Foundation Caret Down Home Home Inbox Inbox Activities Transactions Acco…" at bounding box center [718, 366] width 1437 height 733
click at [726, 345] on body "J Jito Foundation Caret Down Home Home Inbox Inbox Activities Transactions Acco…" at bounding box center [718, 366] width 1437 height 733
select select "****"
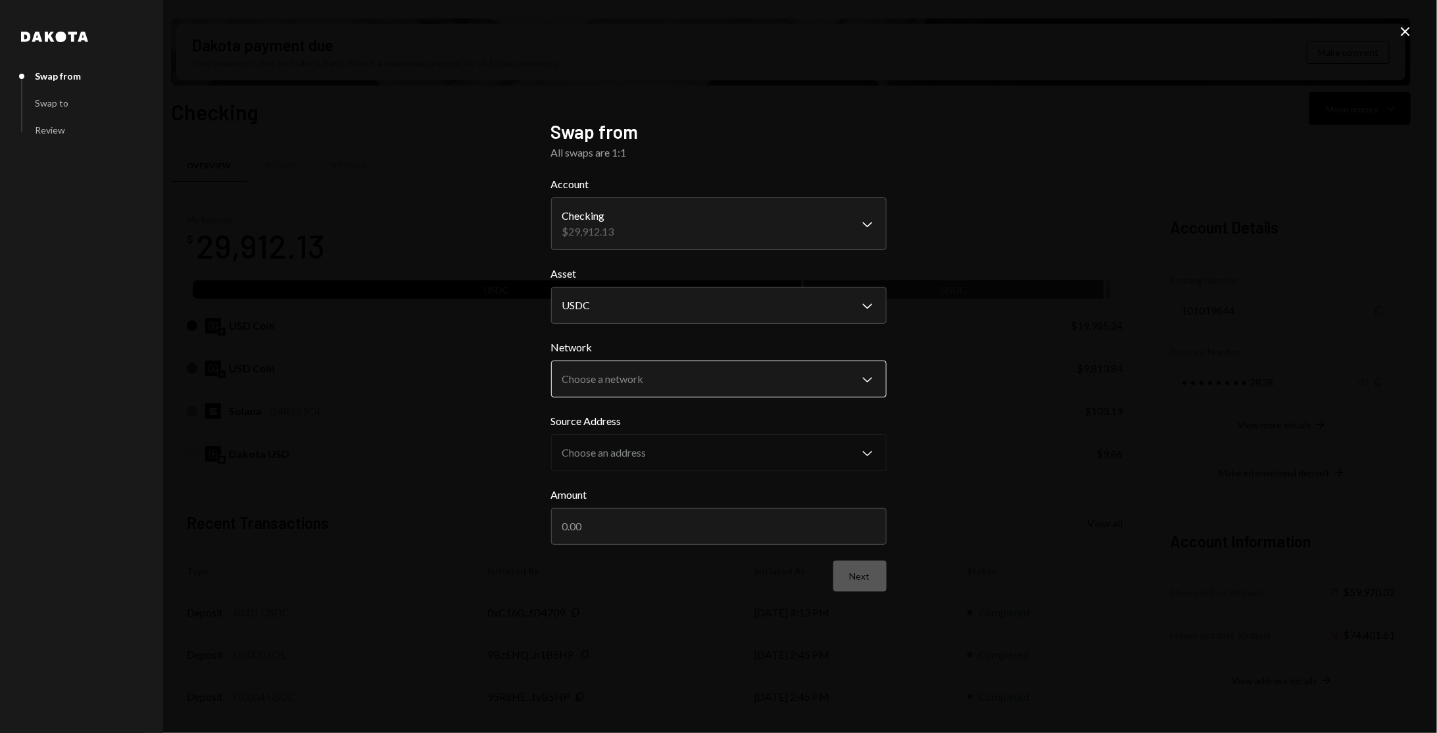
click at [728, 364] on body "J Jito Foundation Caret Down Home Home Inbox Inbox Activities Transactions Acco…" at bounding box center [718, 366] width 1437 height 733
select select "**********"
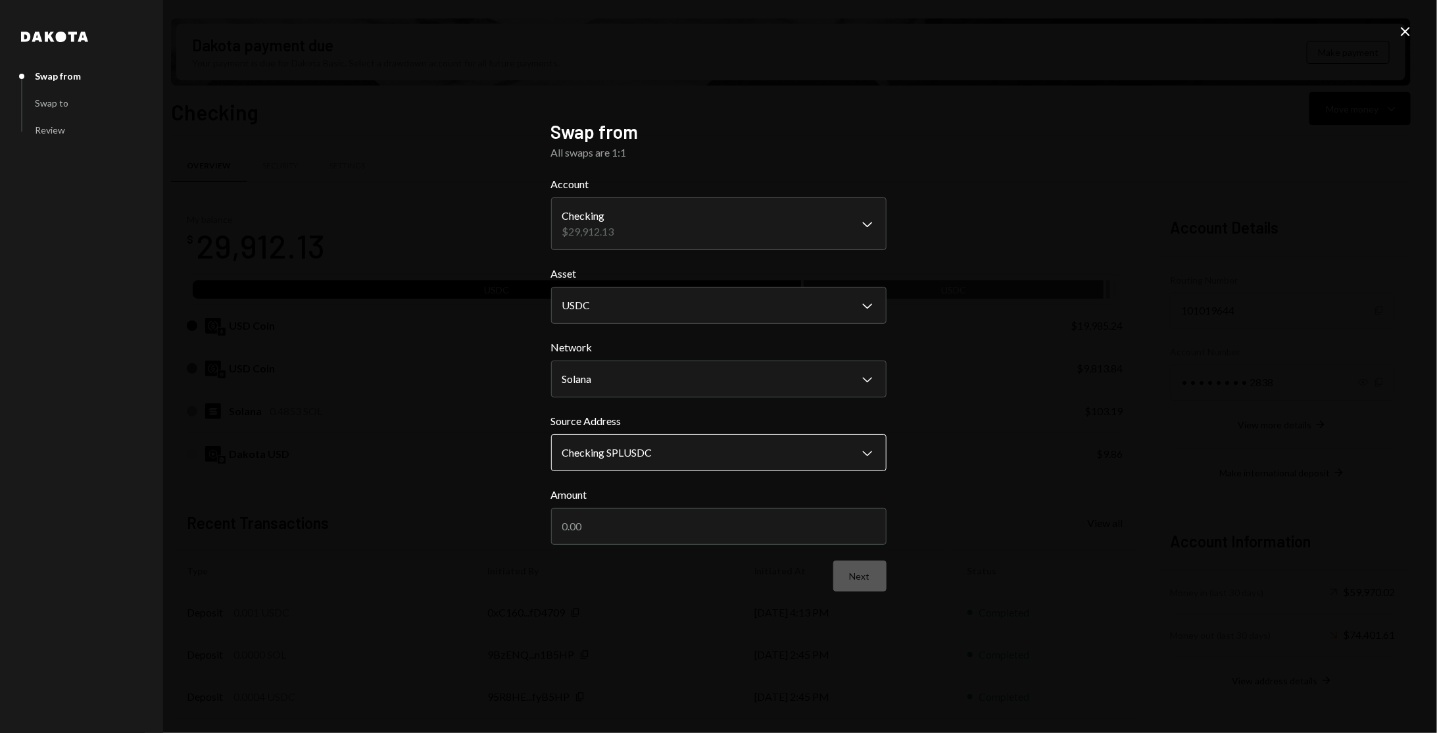
click at [689, 458] on body "J Jito Foundation Caret Down Home Home Inbox Inbox Activities Transactions Acco…" at bounding box center [718, 366] width 1437 height 733
click at [702, 539] on input "Amount" at bounding box center [718, 526] width 335 height 37
click at [666, 526] on input "28000" at bounding box center [718, 526] width 335 height 37
type input "29000"
click at [868, 580] on button "Next" at bounding box center [859, 575] width 53 height 31
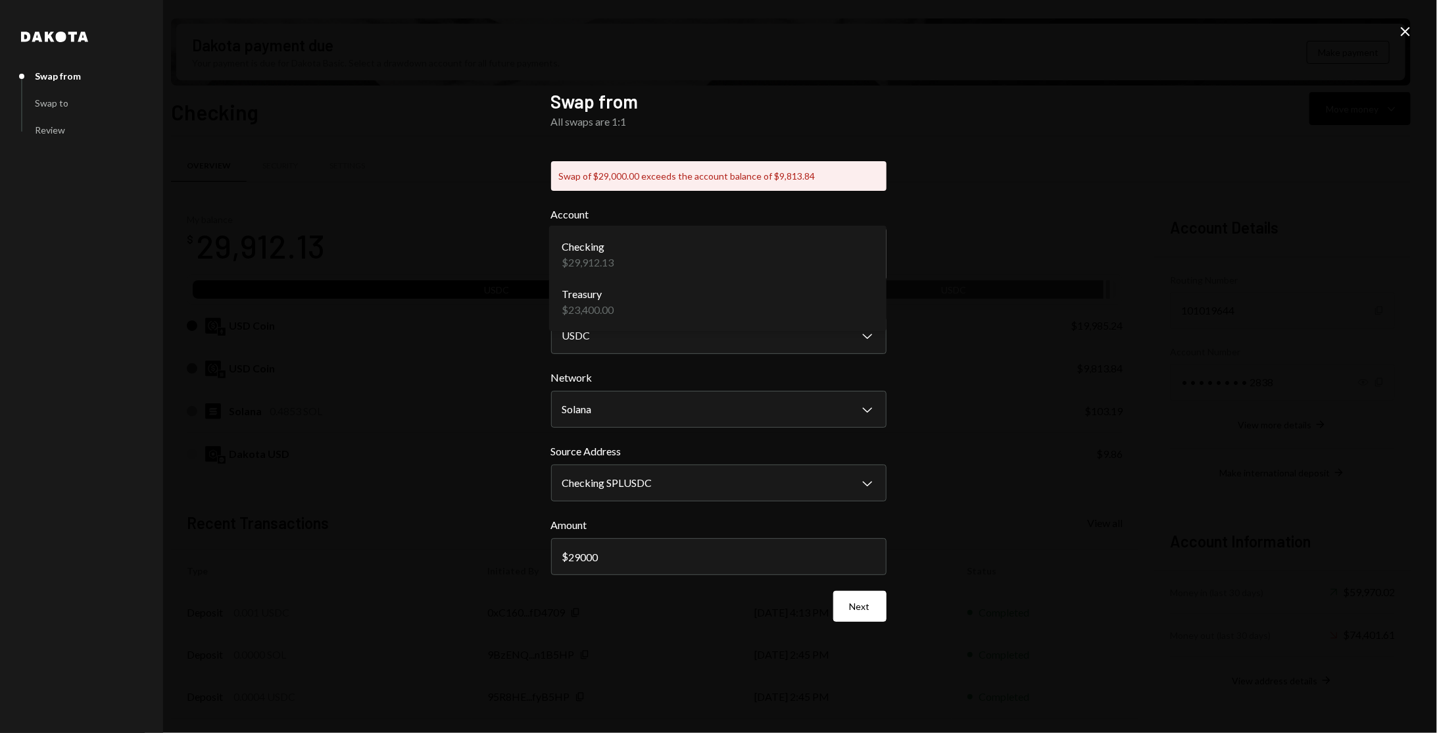
click at [672, 268] on body "J Jito Foundation Caret Down Home Home Inbox Inbox Activities Transactions Acco…" at bounding box center [718, 366] width 1437 height 733
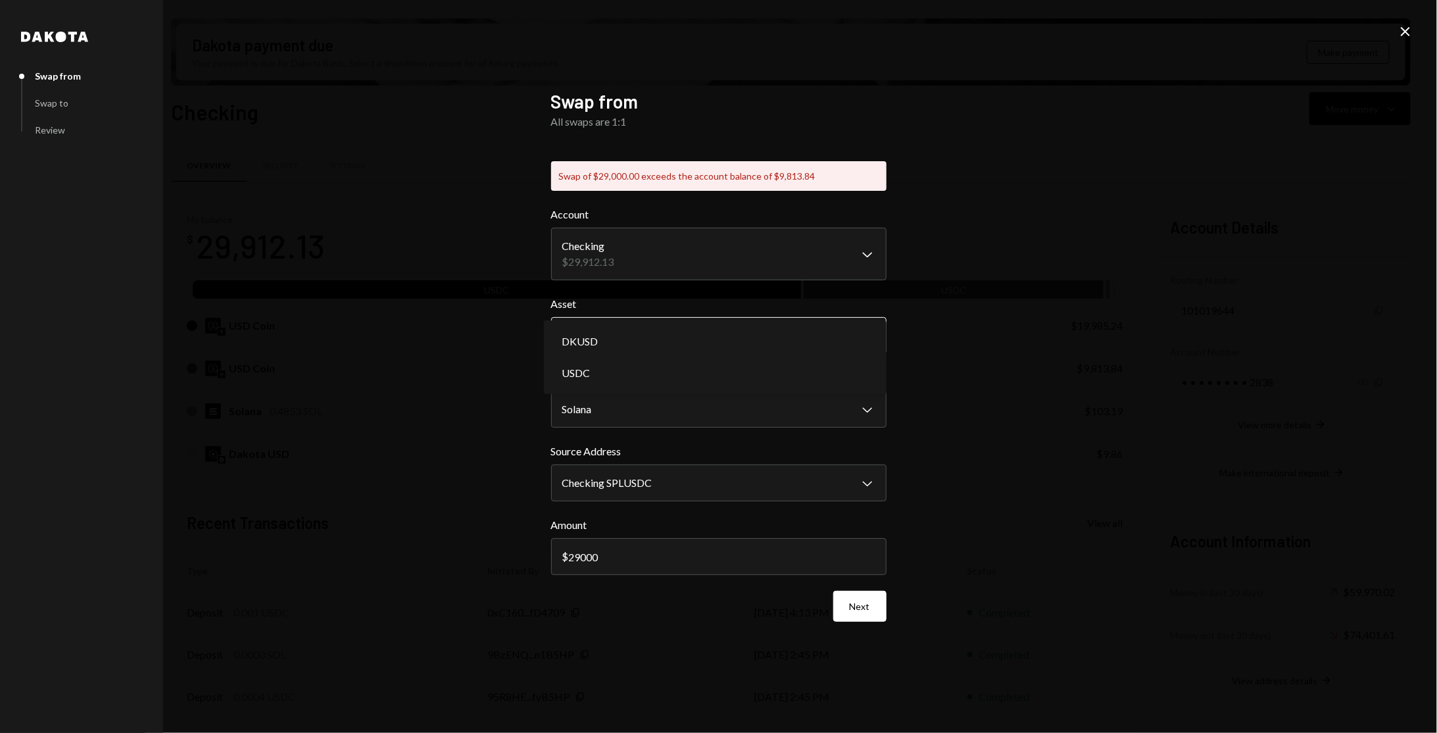
click at [664, 326] on body "J Jito Foundation Caret Down Home Home Inbox Inbox Activities Transactions Acco…" at bounding box center [718, 366] width 1437 height 733
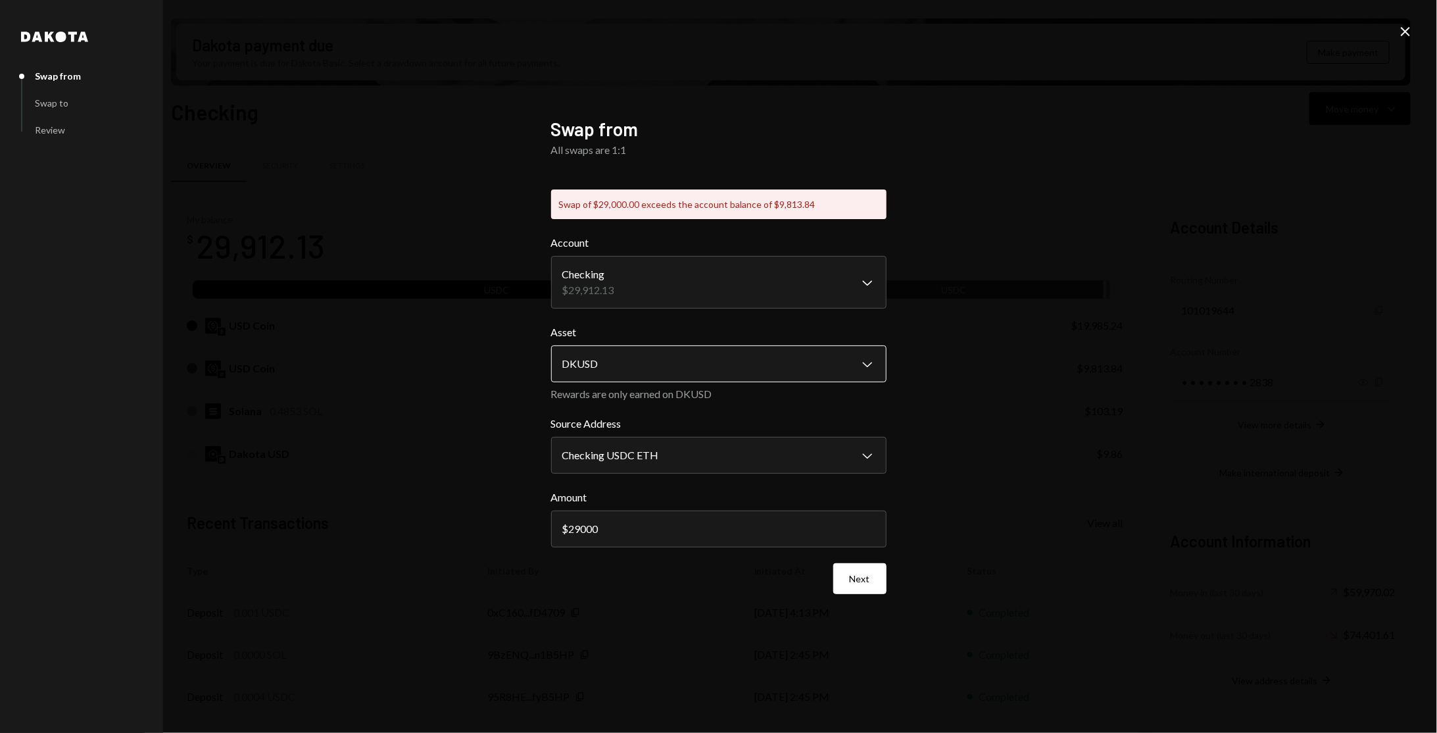
click at [656, 358] on body "J Jito Foundation Caret Down Home Home Inbox Inbox Activities Transactions Acco…" at bounding box center [718, 366] width 1437 height 733
select select "****"
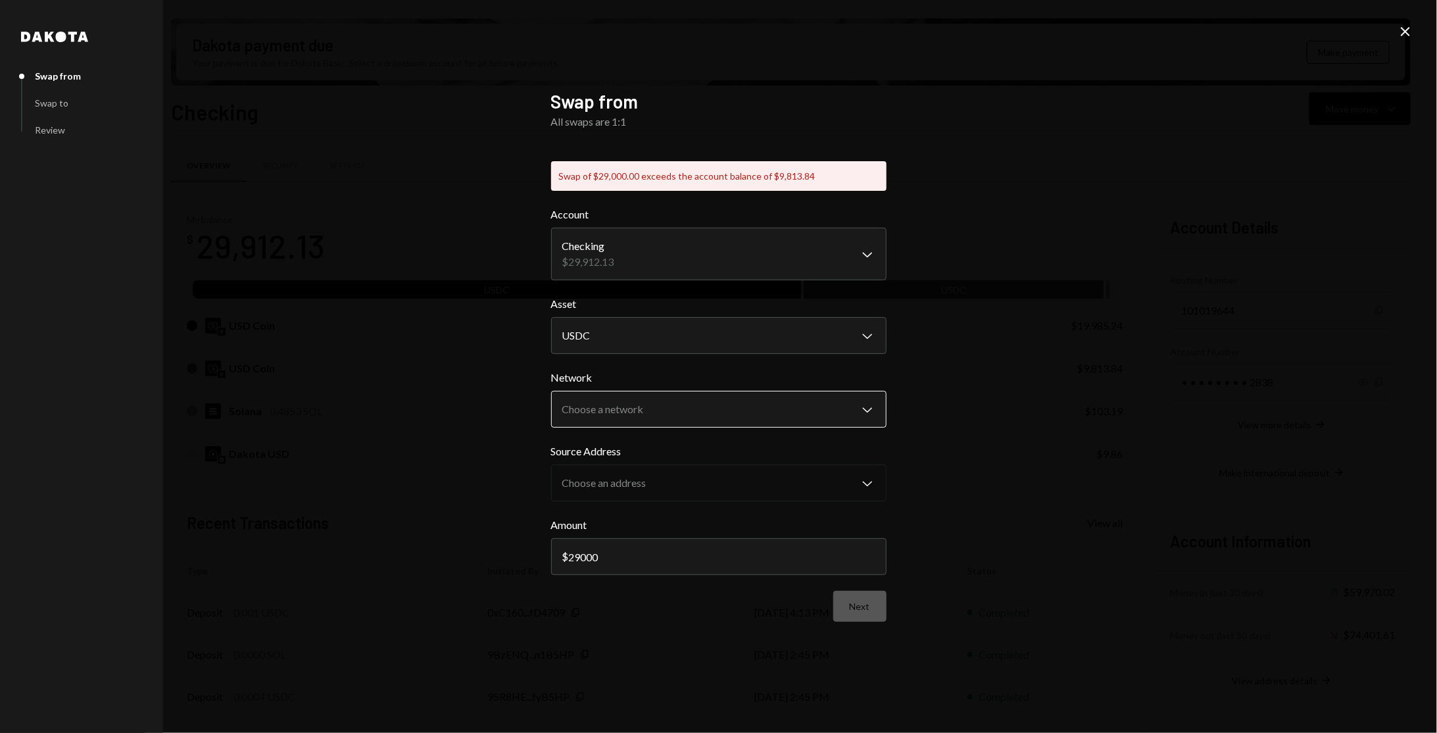
click at [654, 413] on body "J Jito Foundation Caret Down Home Home Inbox Inbox Activities Transactions Acco…" at bounding box center [718, 366] width 1437 height 733
select select "**********"
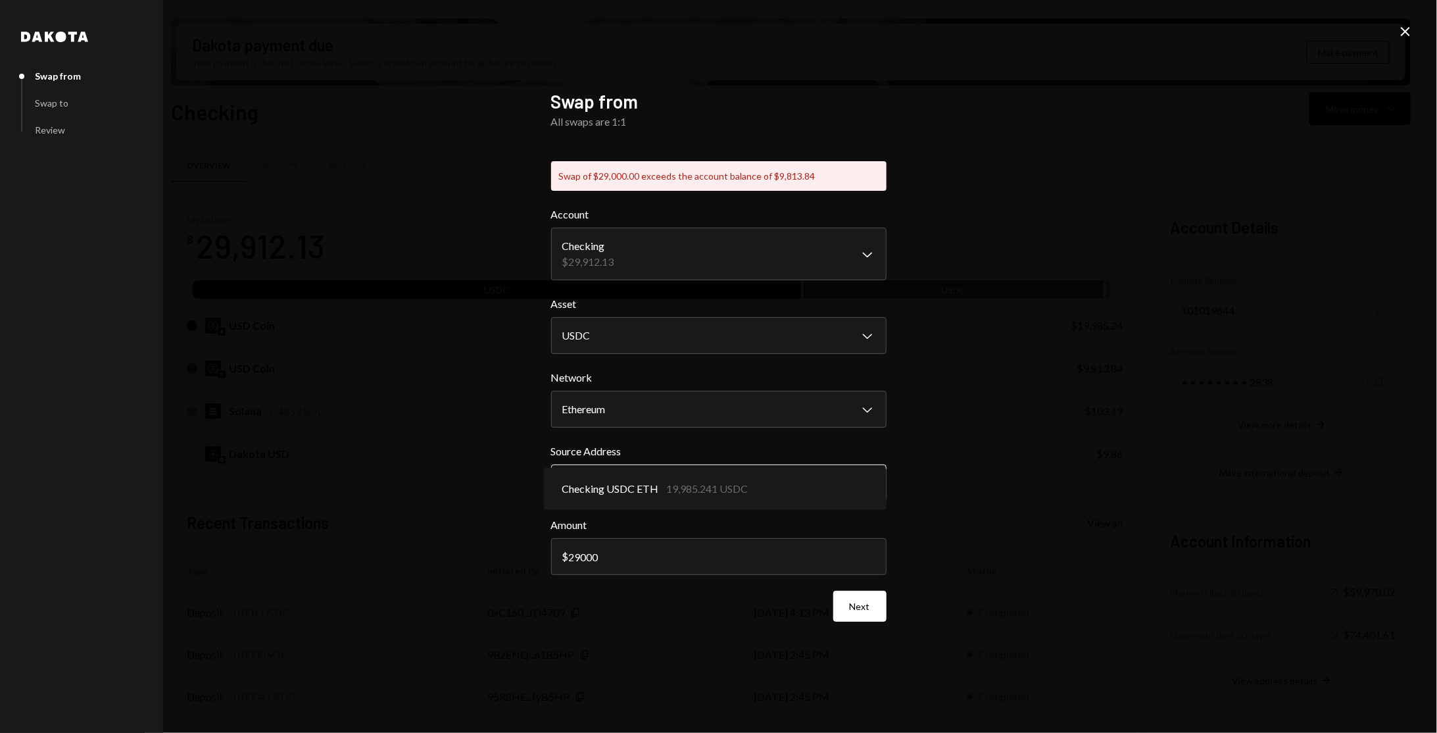
click at [654, 487] on body "J Jito Foundation Caret Down Home Home Inbox Inbox Activities Transactions Acco…" at bounding box center [718, 366] width 1437 height 733
click at [575, 556] on input "29000" at bounding box center [718, 556] width 335 height 37
type input "19000"
click at [688, 503] on form "**********" at bounding box center [718, 414] width 335 height 415
click at [696, 483] on body "J Jito Foundation Caret Down Home Home Inbox Inbox Activities Transactions Acco…" at bounding box center [718, 366] width 1437 height 733
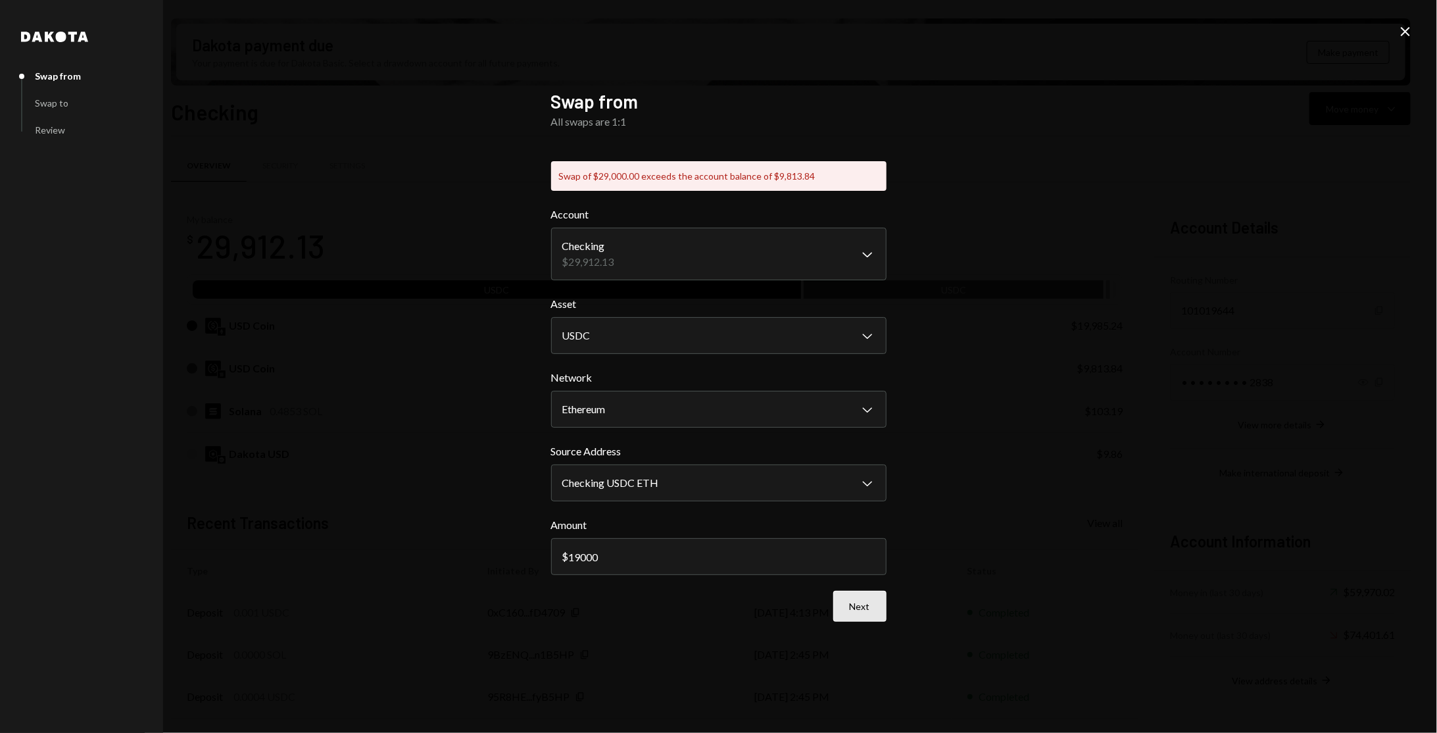
click at [849, 606] on button "Next" at bounding box center [859, 606] width 53 height 31
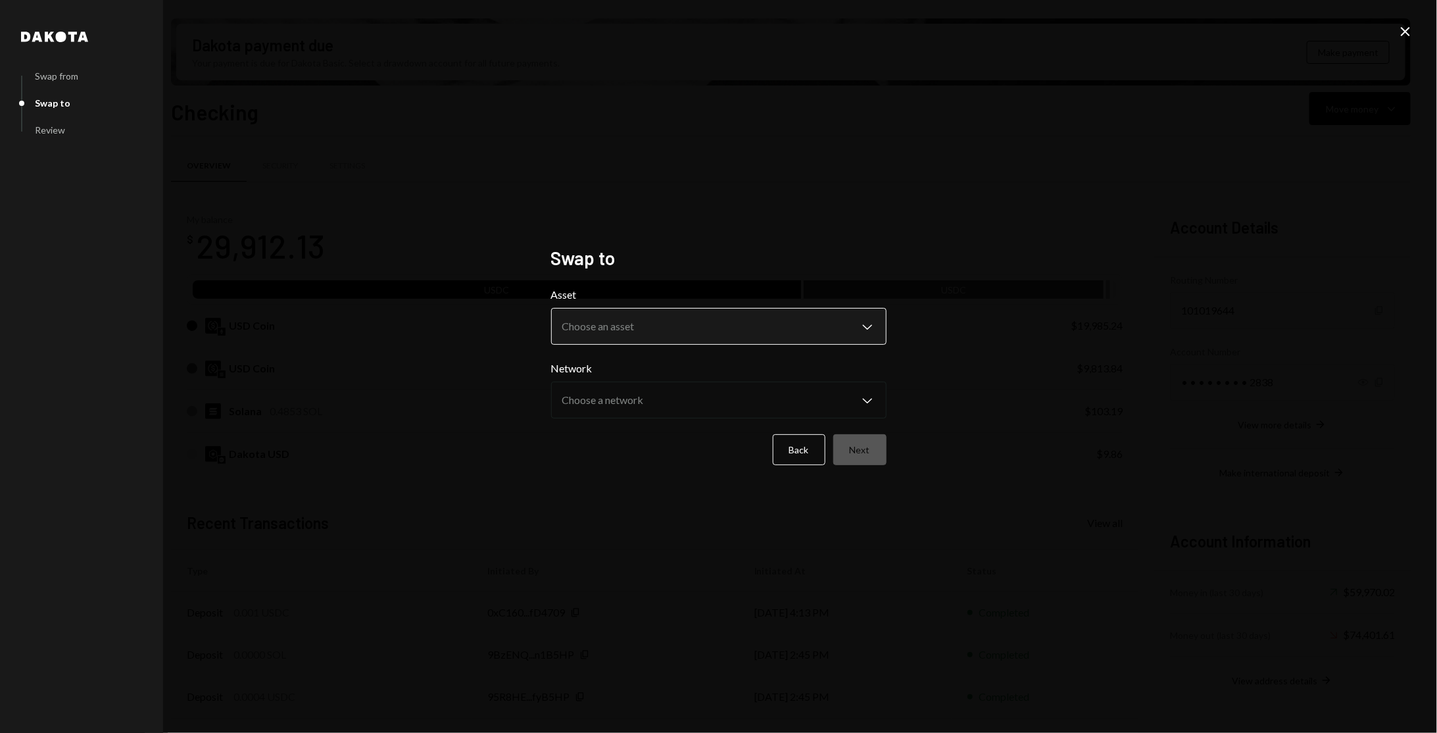
click at [693, 337] on body "J Jito Foundation Caret Down Home Home Inbox Inbox Activities Transactions Acco…" at bounding box center [718, 366] width 1437 height 733
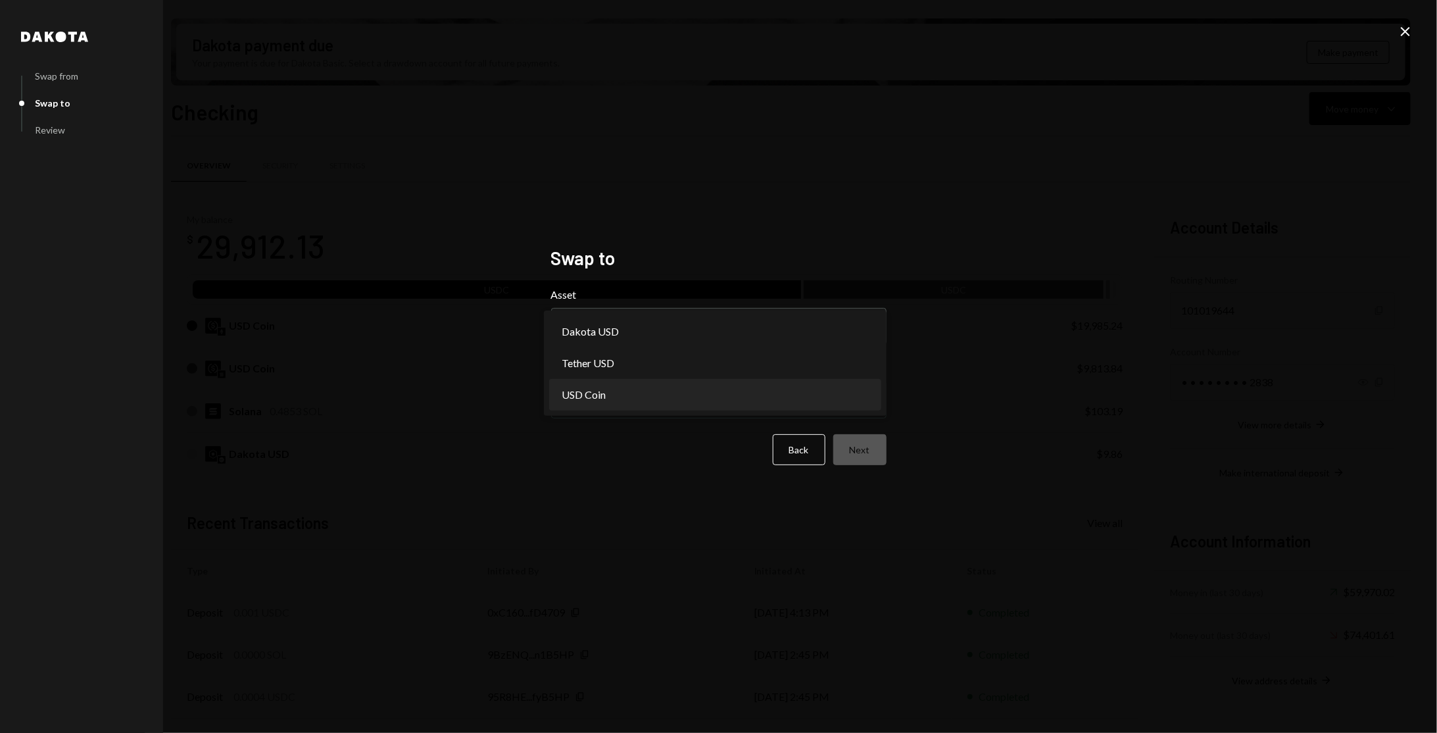
select select "****"
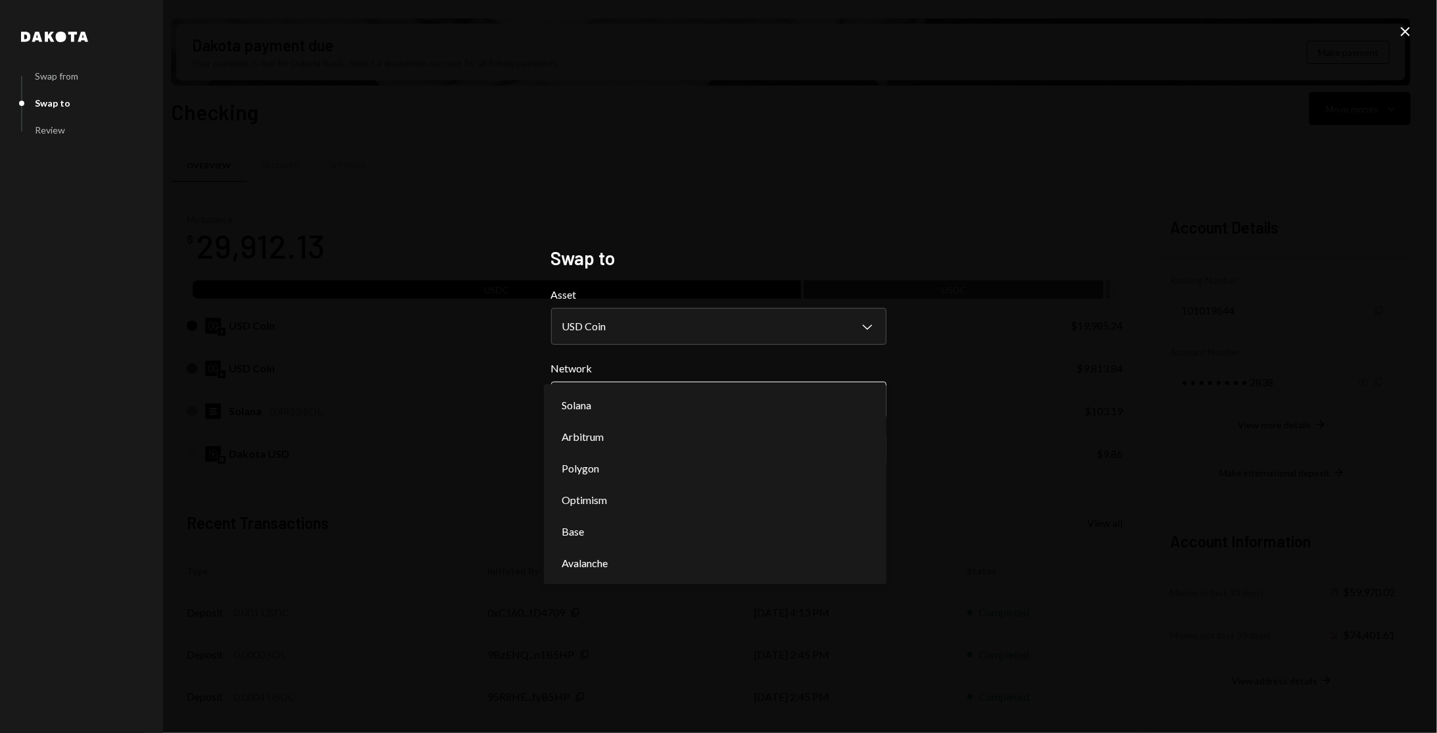
click at [631, 395] on body "J Jito Foundation Caret Down Home Home Inbox Inbox Activities Transactions Acco…" at bounding box center [718, 366] width 1437 height 733
select select "**********"
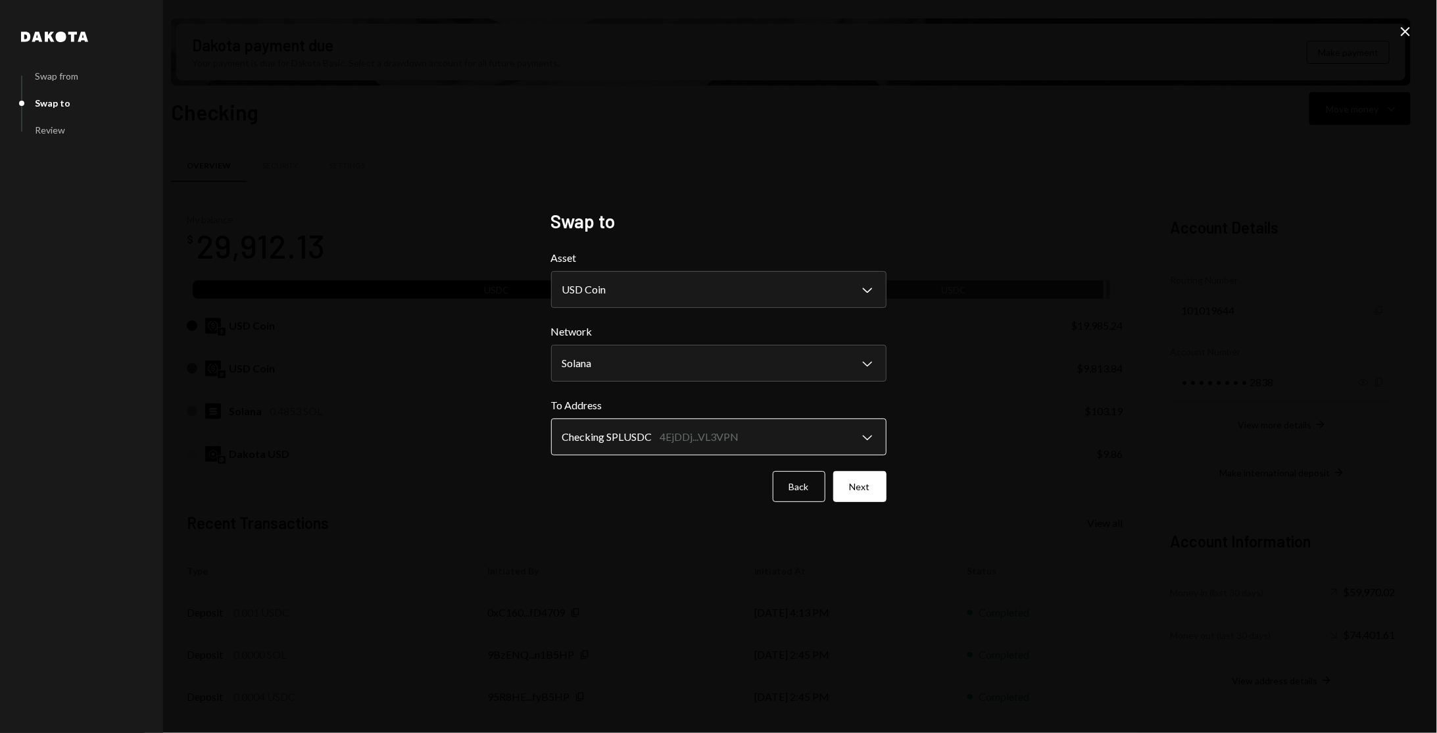
click at [733, 446] on body "J Jito Foundation Caret Down Home Home Inbox Inbox Activities Transactions Acco…" at bounding box center [718, 366] width 1437 height 733
click at [858, 489] on button "Next" at bounding box center [859, 486] width 53 height 31
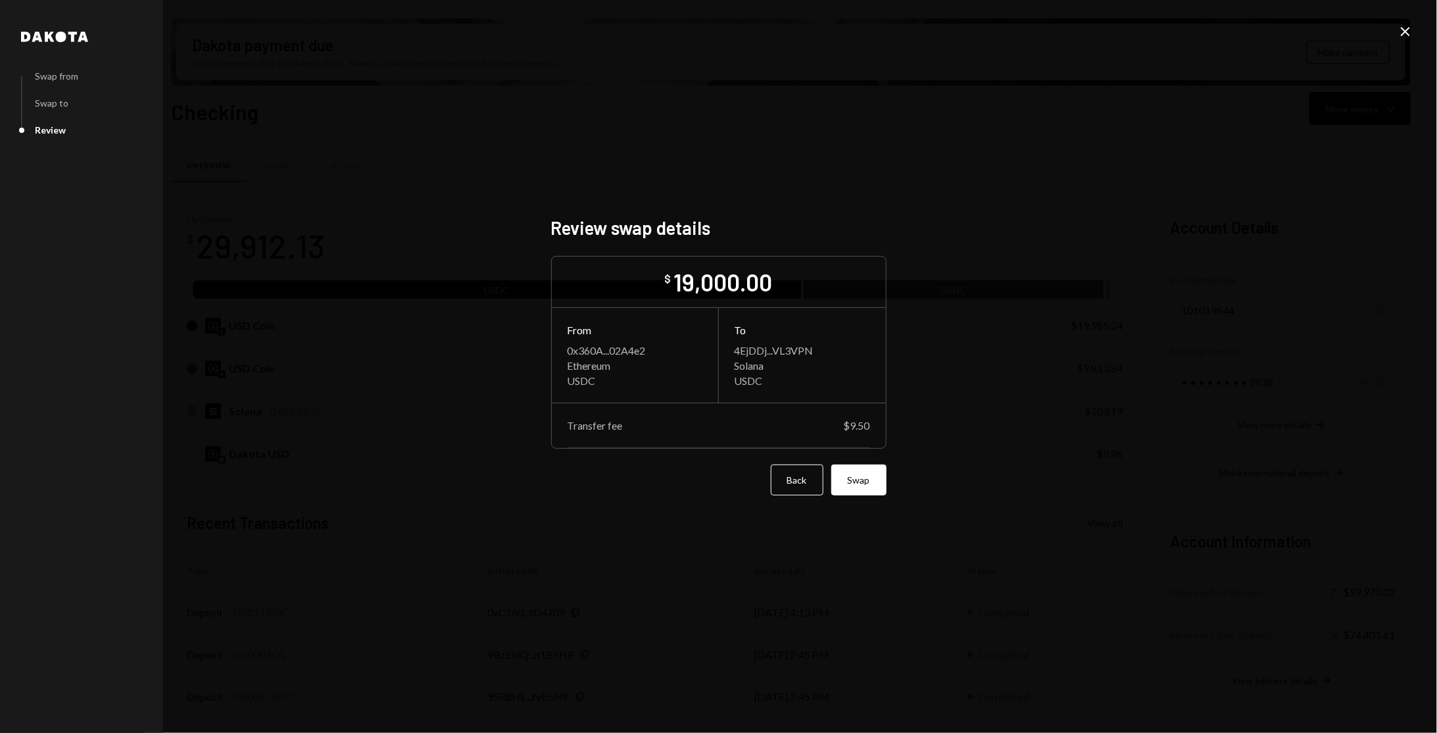
click at [858, 489] on button "Swap" at bounding box center [858, 479] width 55 height 31
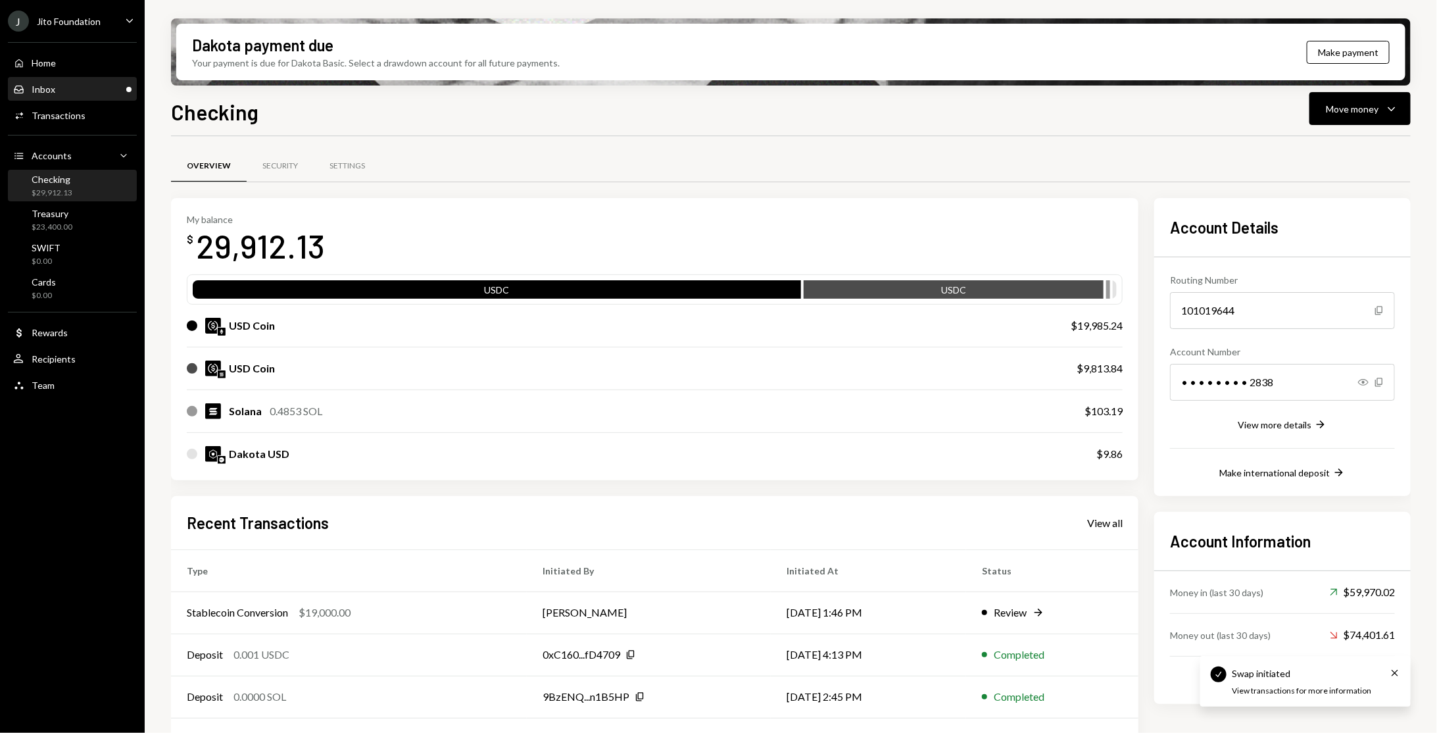
click at [61, 87] on div "Inbox Inbox" at bounding box center [72, 90] width 118 height 12
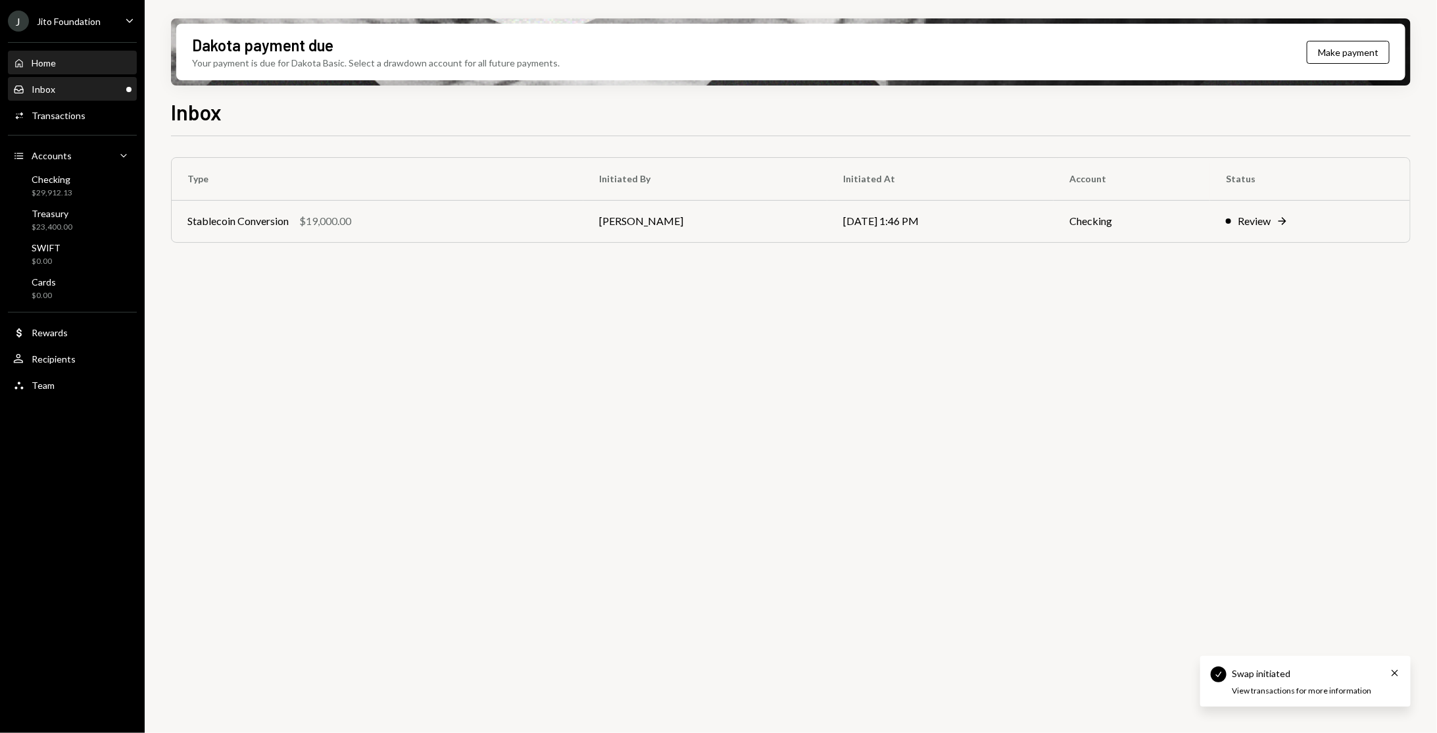
click at [61, 54] on div "Home Home" at bounding box center [72, 63] width 118 height 22
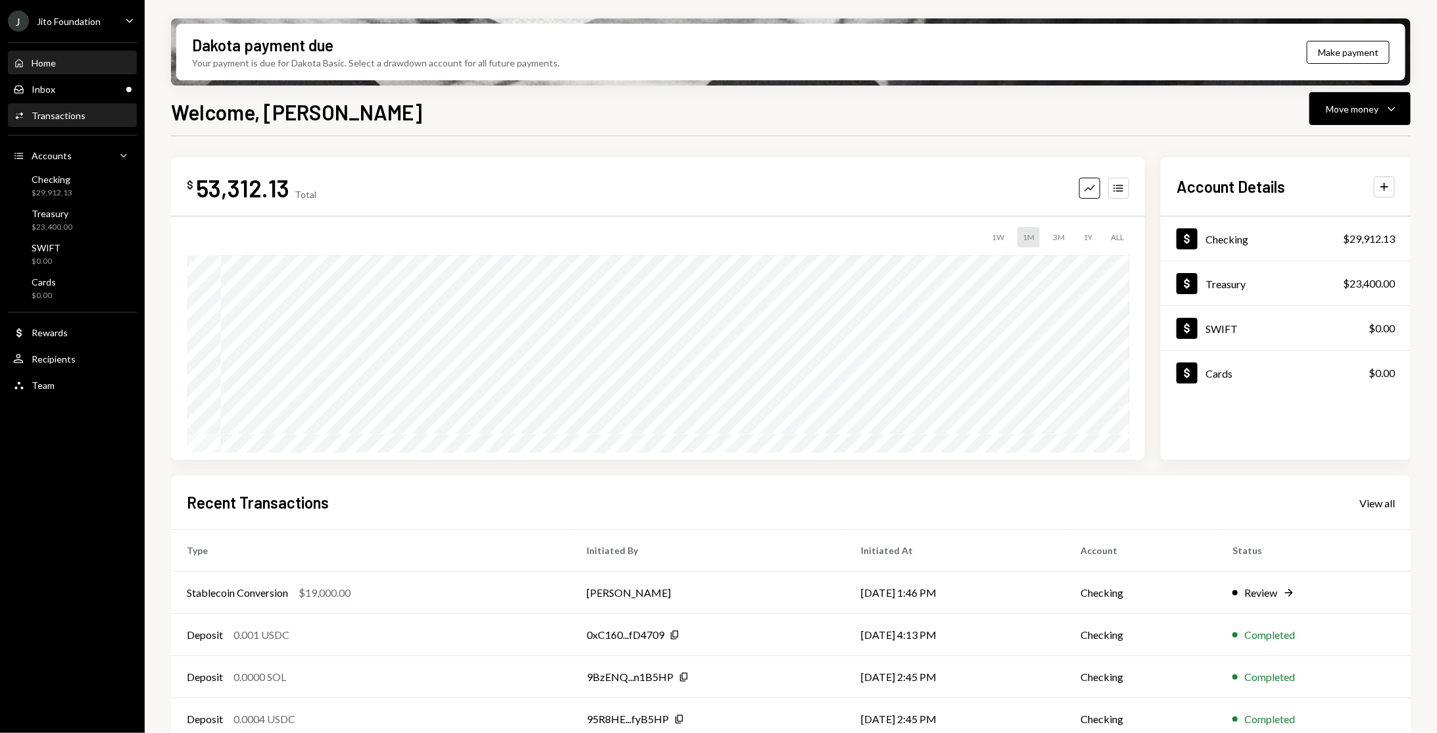
click at [70, 124] on div "Activities Transactions" at bounding box center [72, 116] width 118 height 22
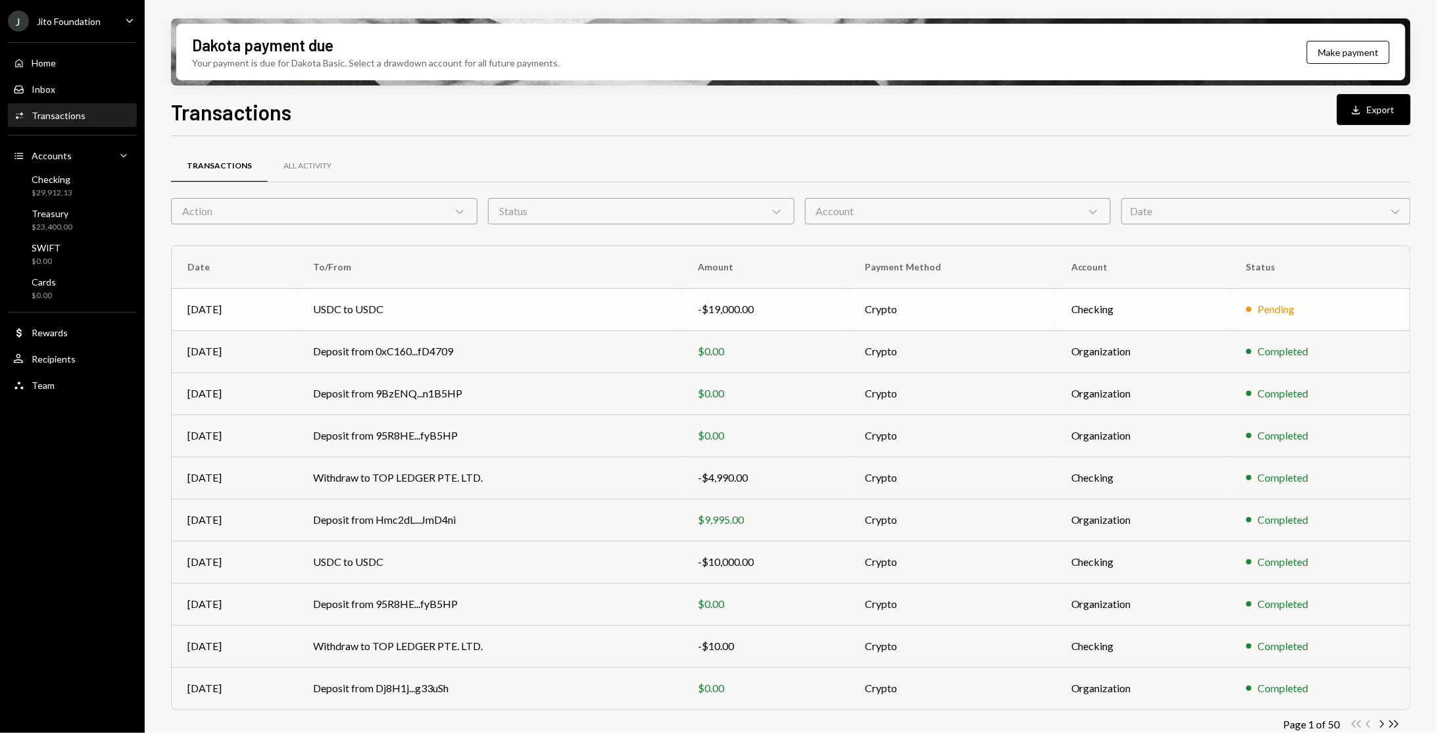
click at [453, 314] on td "USDC to USDC" at bounding box center [489, 309] width 385 height 42
